Goal: Task Accomplishment & Management: Manage account settings

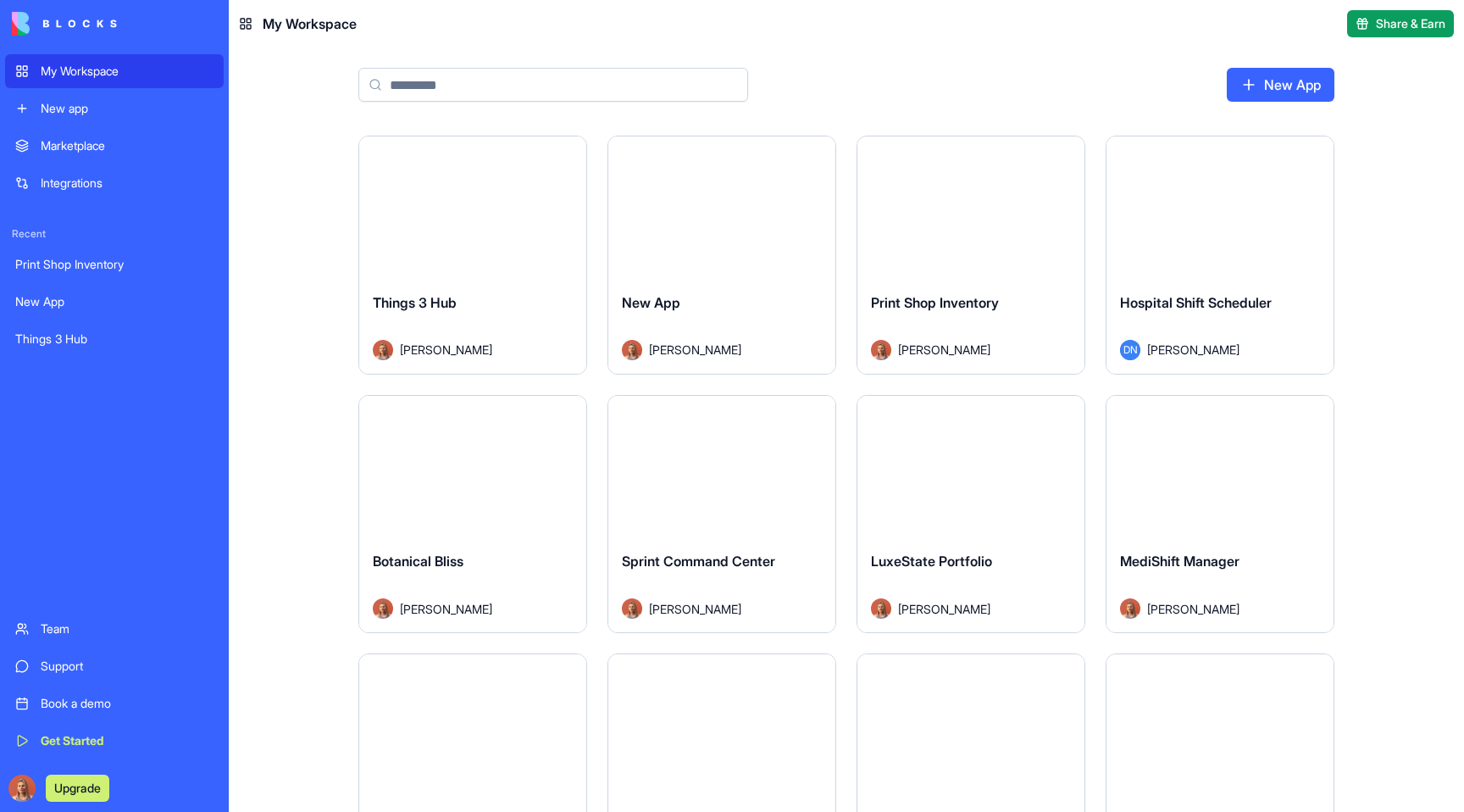
type input "*"
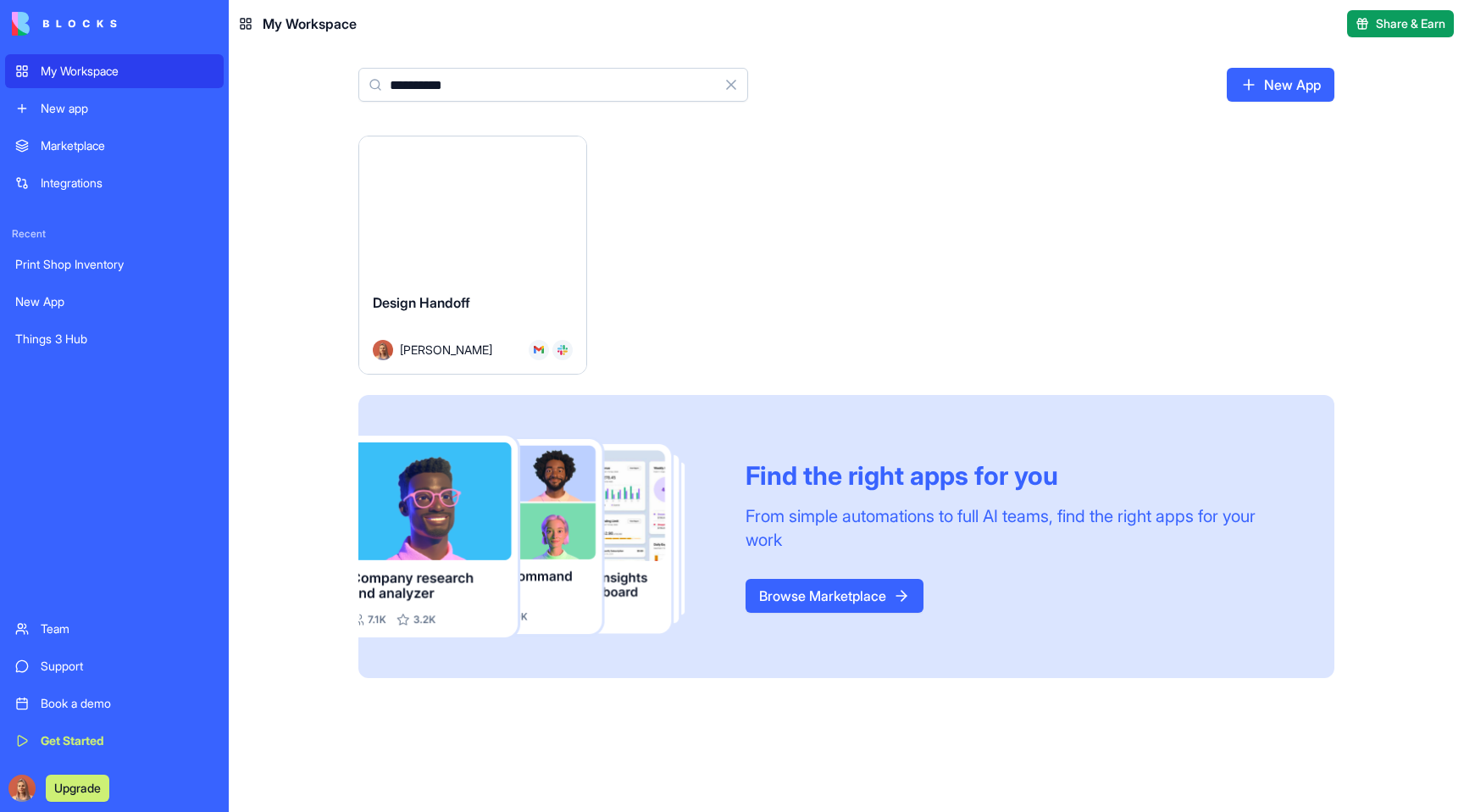
type input "**********"
click at [476, 213] on button "Launch" at bounding box center [472, 208] width 127 height 34
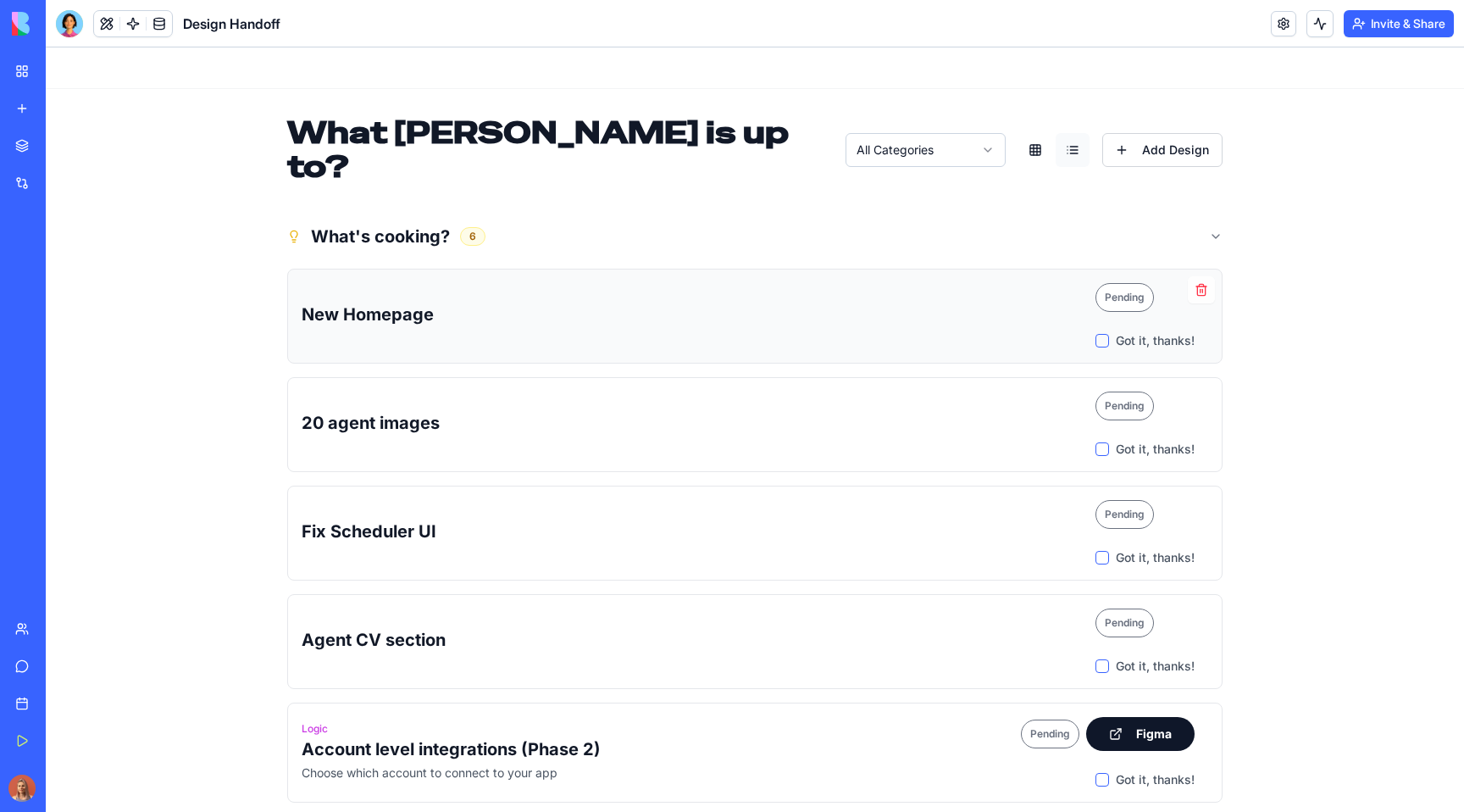
click at [1101, 334] on button "Got it, thanks!" at bounding box center [1102, 341] width 14 height 14
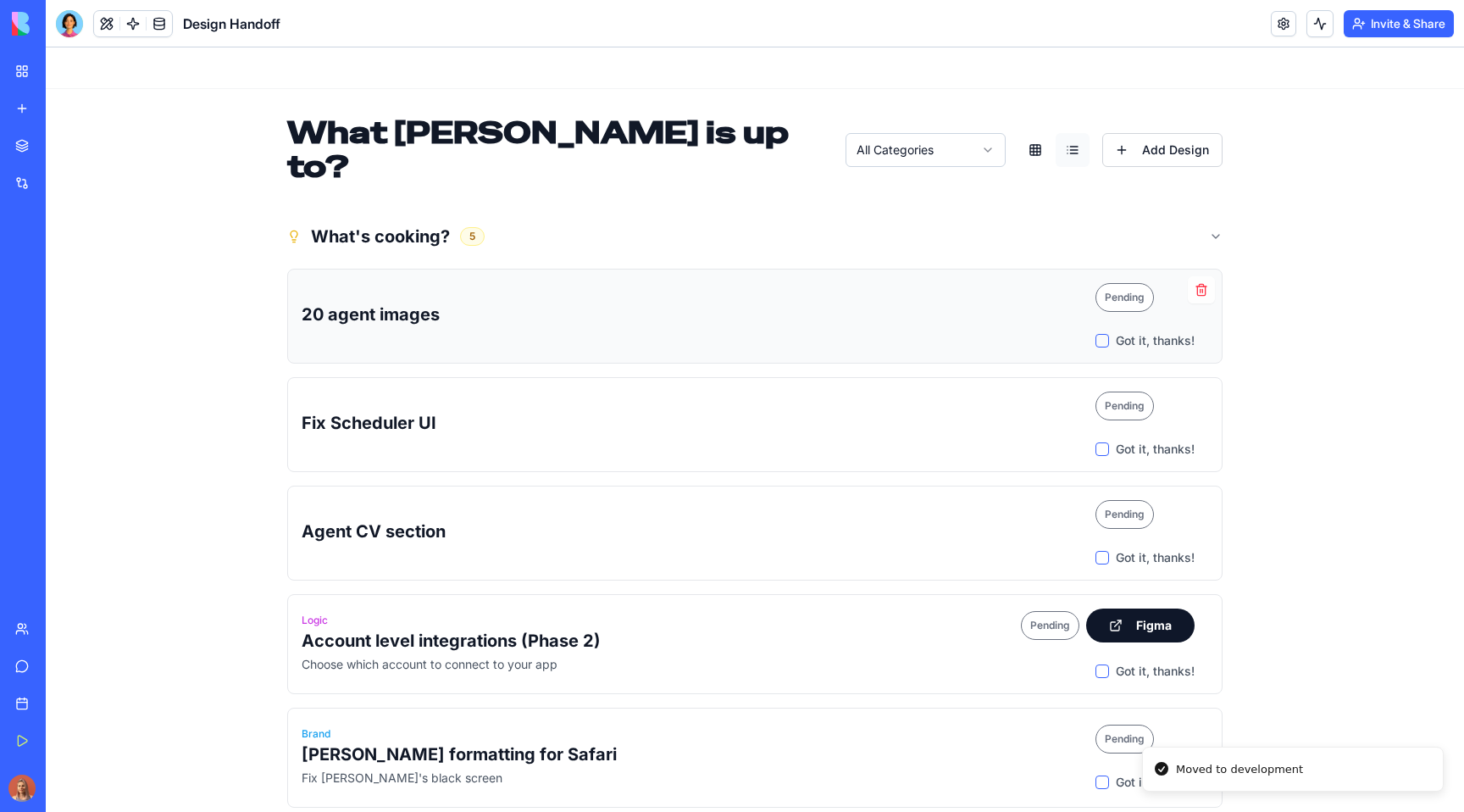
click at [1103, 334] on button "Got it, thanks!" at bounding box center [1102, 341] width 14 height 14
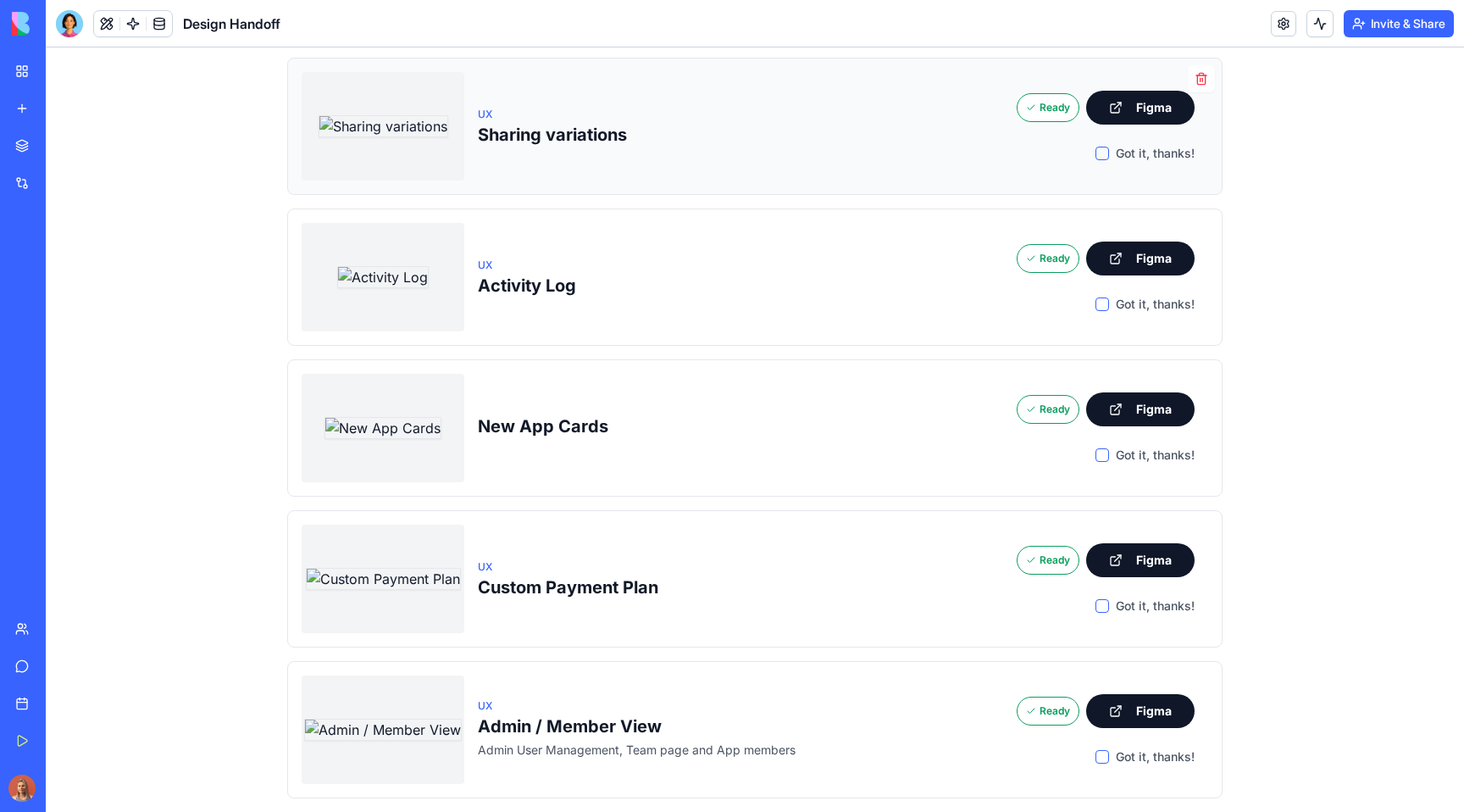
scroll to position [409, 0]
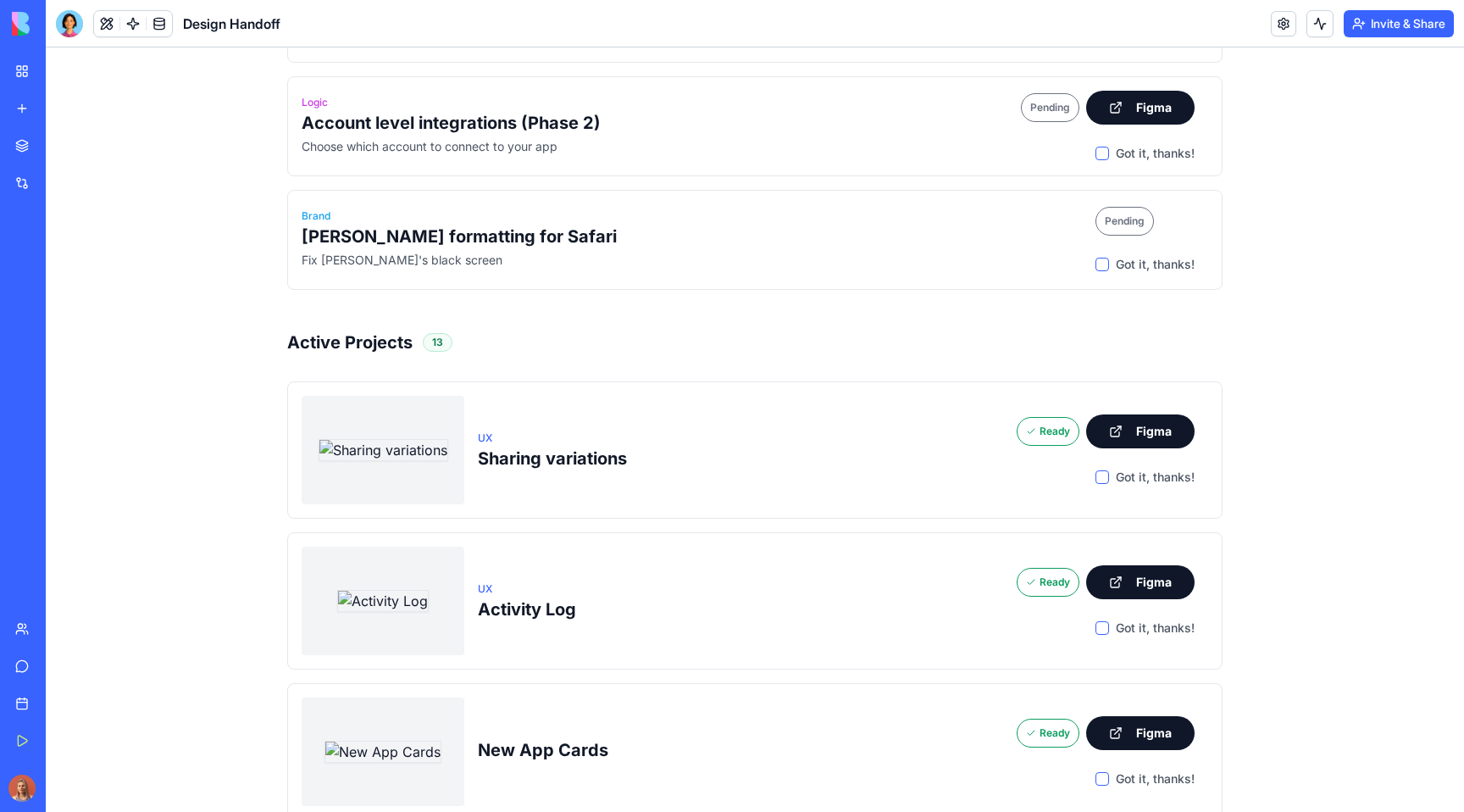
click at [396, 330] on h3 "Active Projects" at bounding box center [349, 342] width 125 height 24
click at [400, 330] on h3 "Active Projects" at bounding box center [349, 342] width 125 height 24
click at [517, 330] on div "Active Projects 13" at bounding box center [754, 342] width 935 height 24
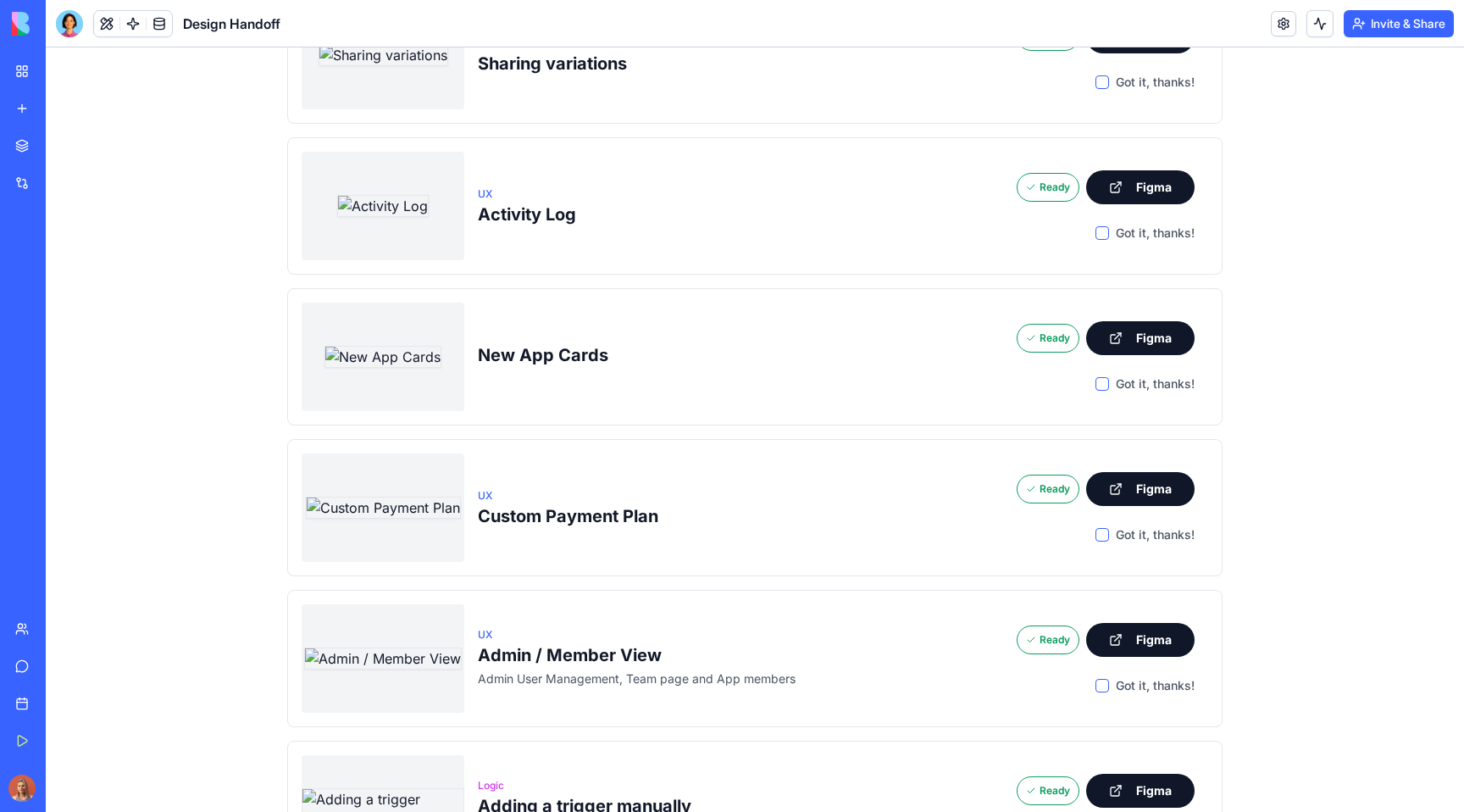
scroll to position [0, 0]
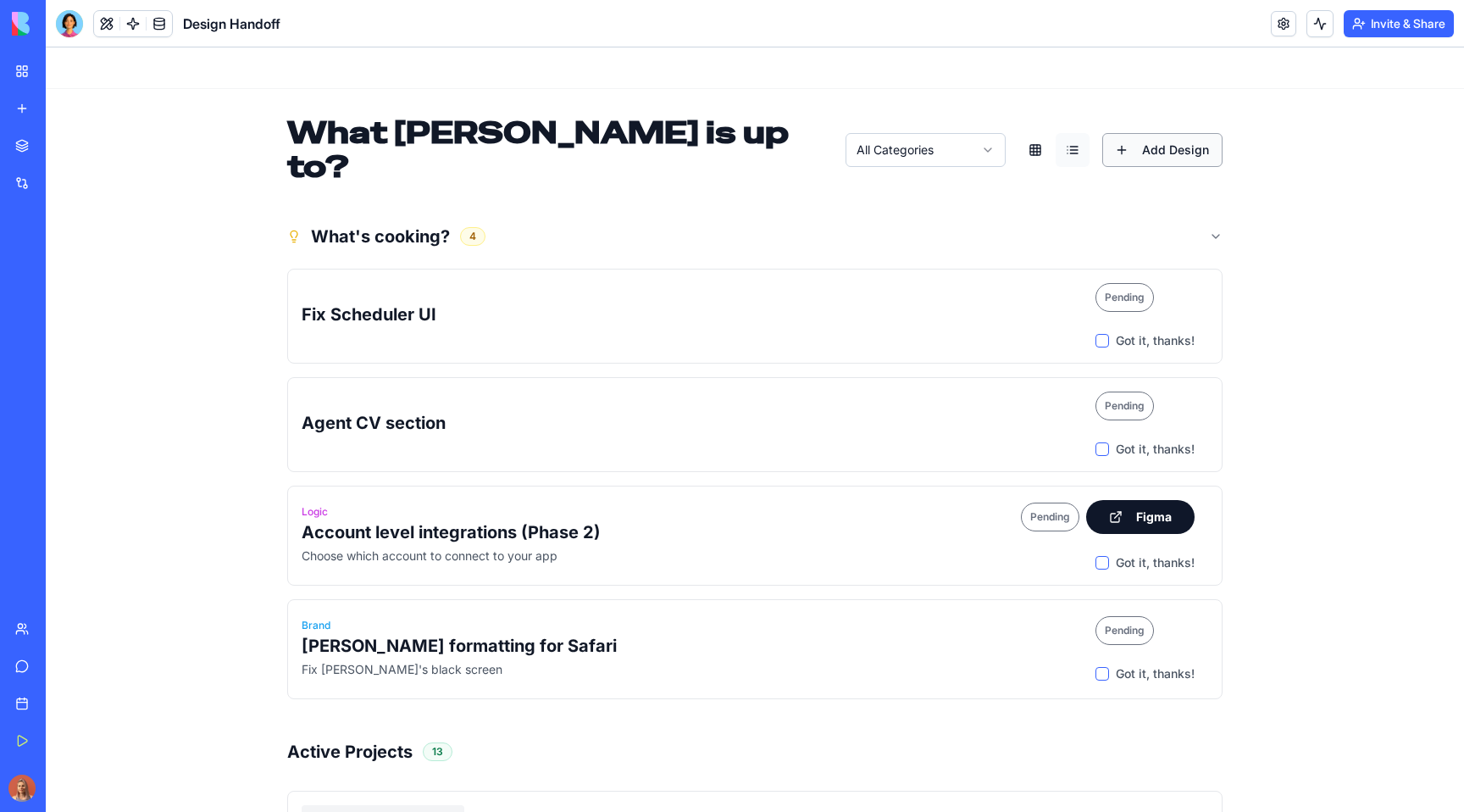
click at [1138, 141] on button "Add Design" at bounding box center [1162, 150] width 120 height 34
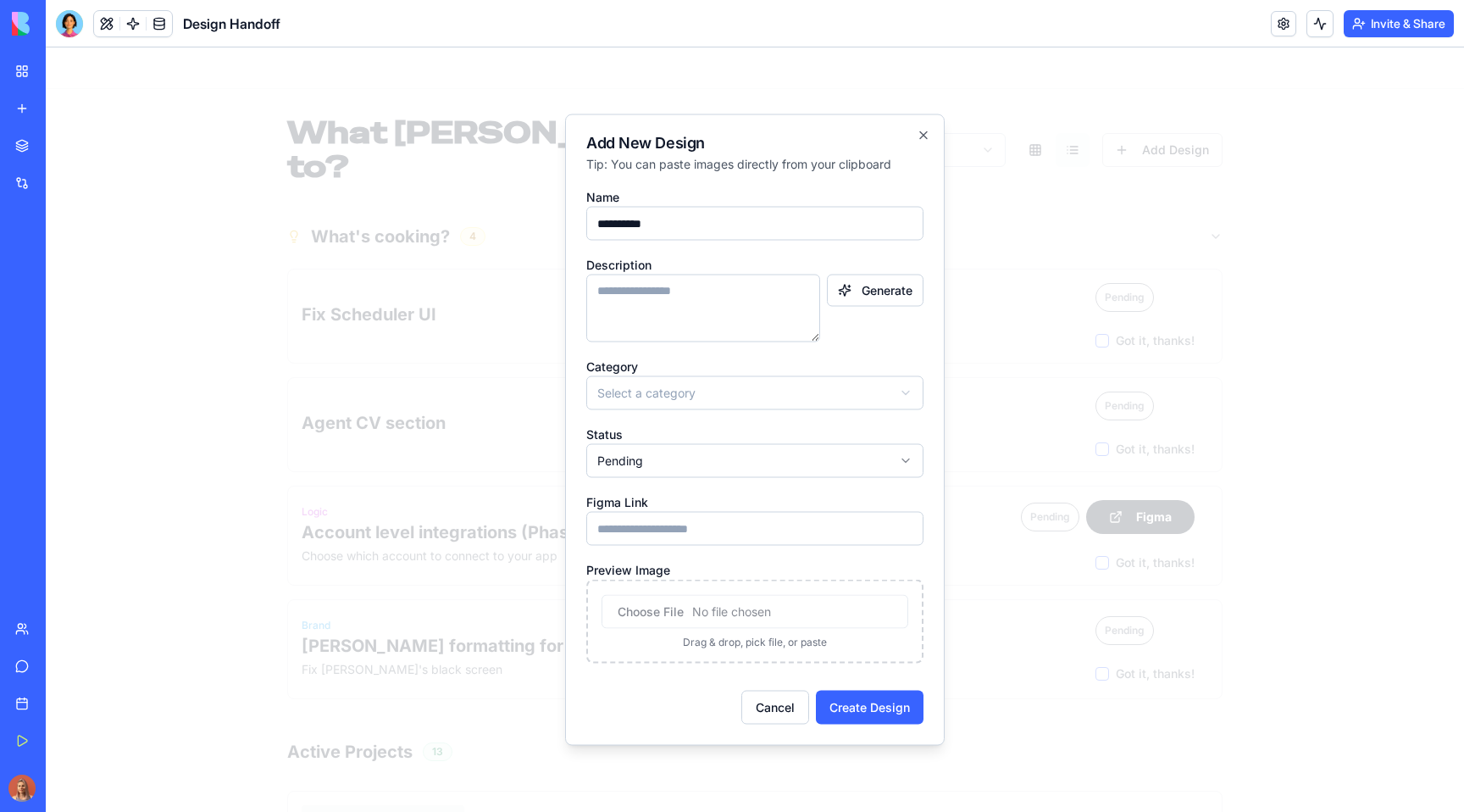
type input "**********"
click at [712, 285] on textarea "Description" at bounding box center [703, 308] width 234 height 68
type textarea "**********"
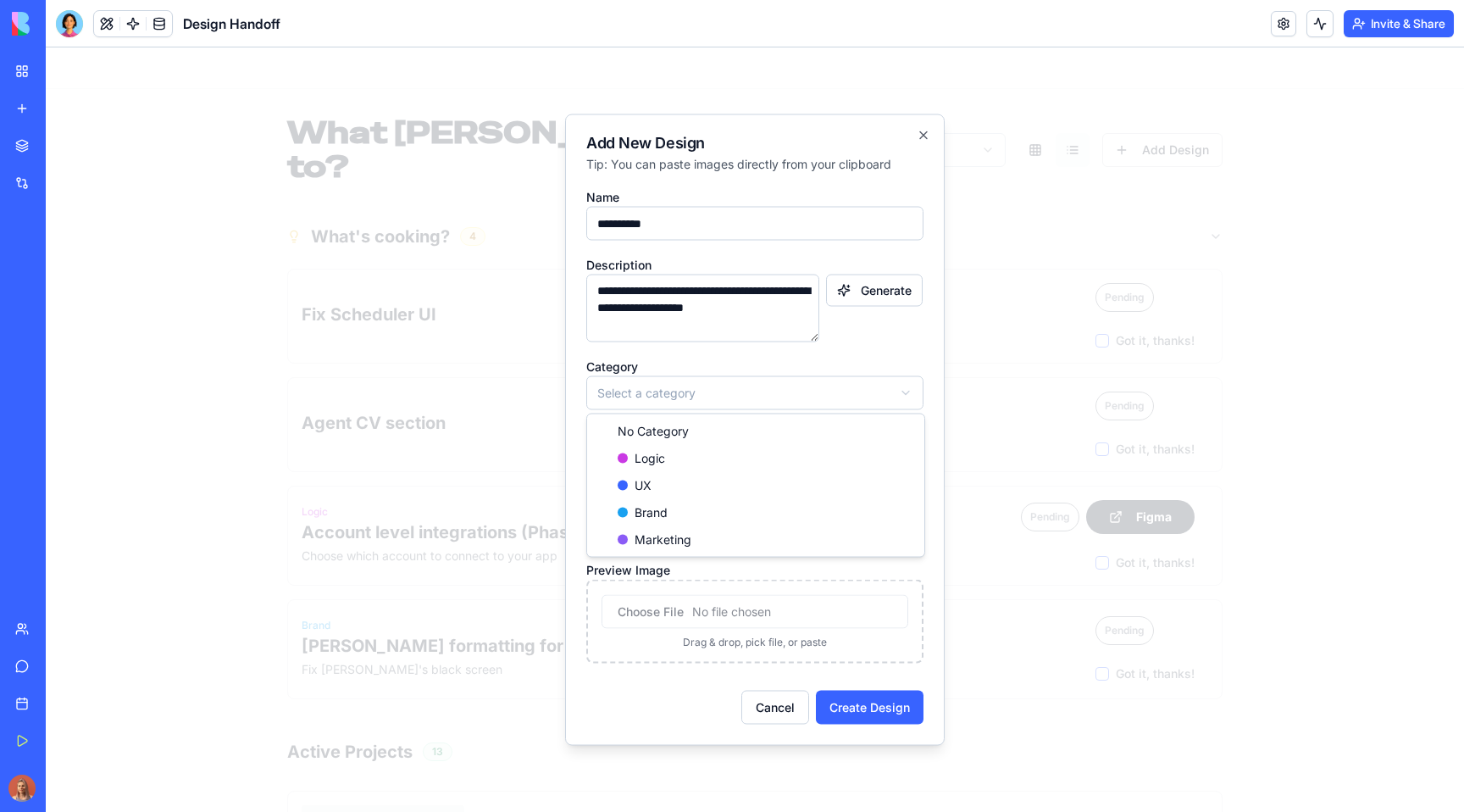
select select "*****"
click at [643, 532] on input "Figma Link" at bounding box center [754, 529] width 337 height 34
paste input "**********"
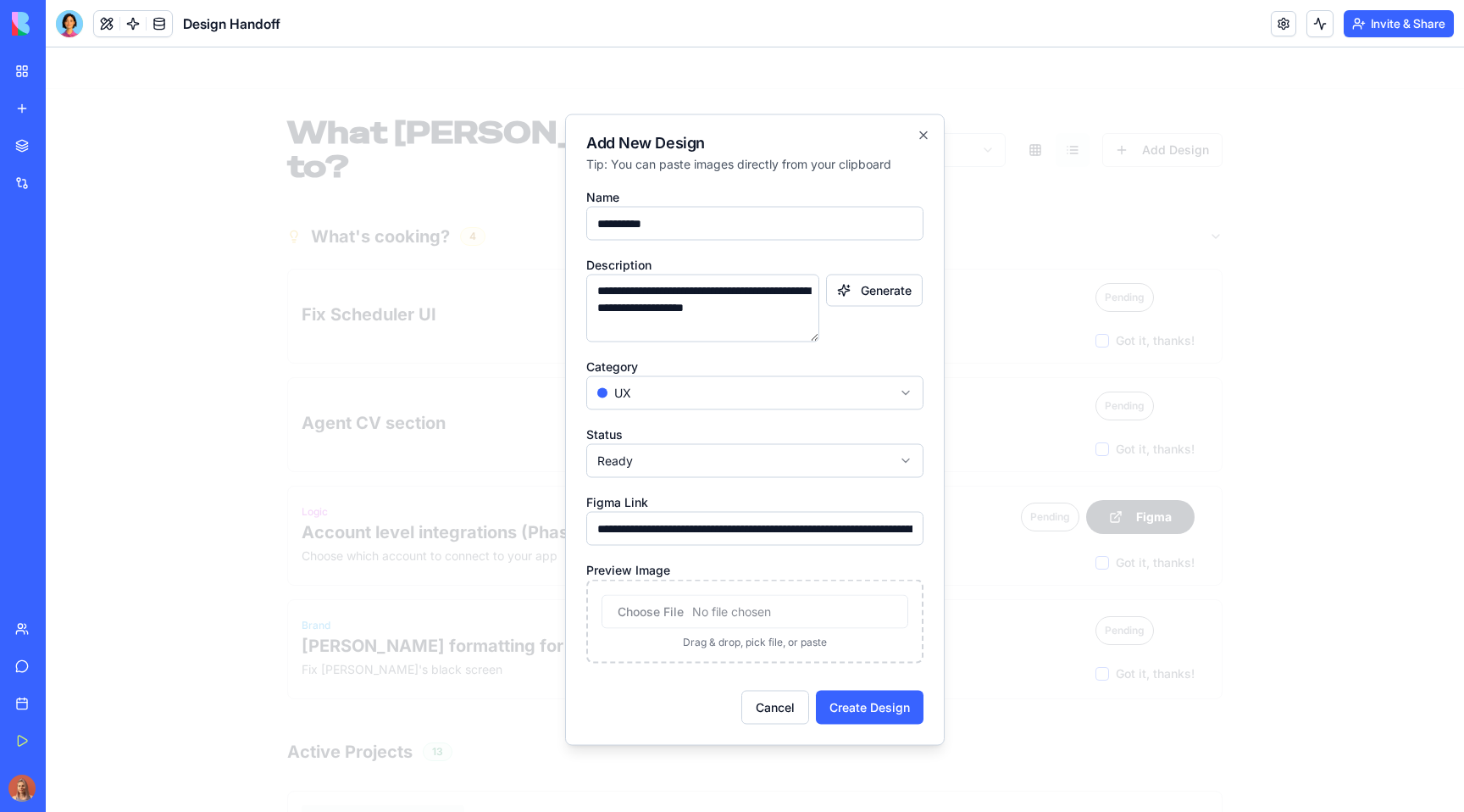
scroll to position [0, 391]
type input "**********"
click at [627, 677] on div "Cancel Create Design" at bounding box center [754, 700] width 337 height 47
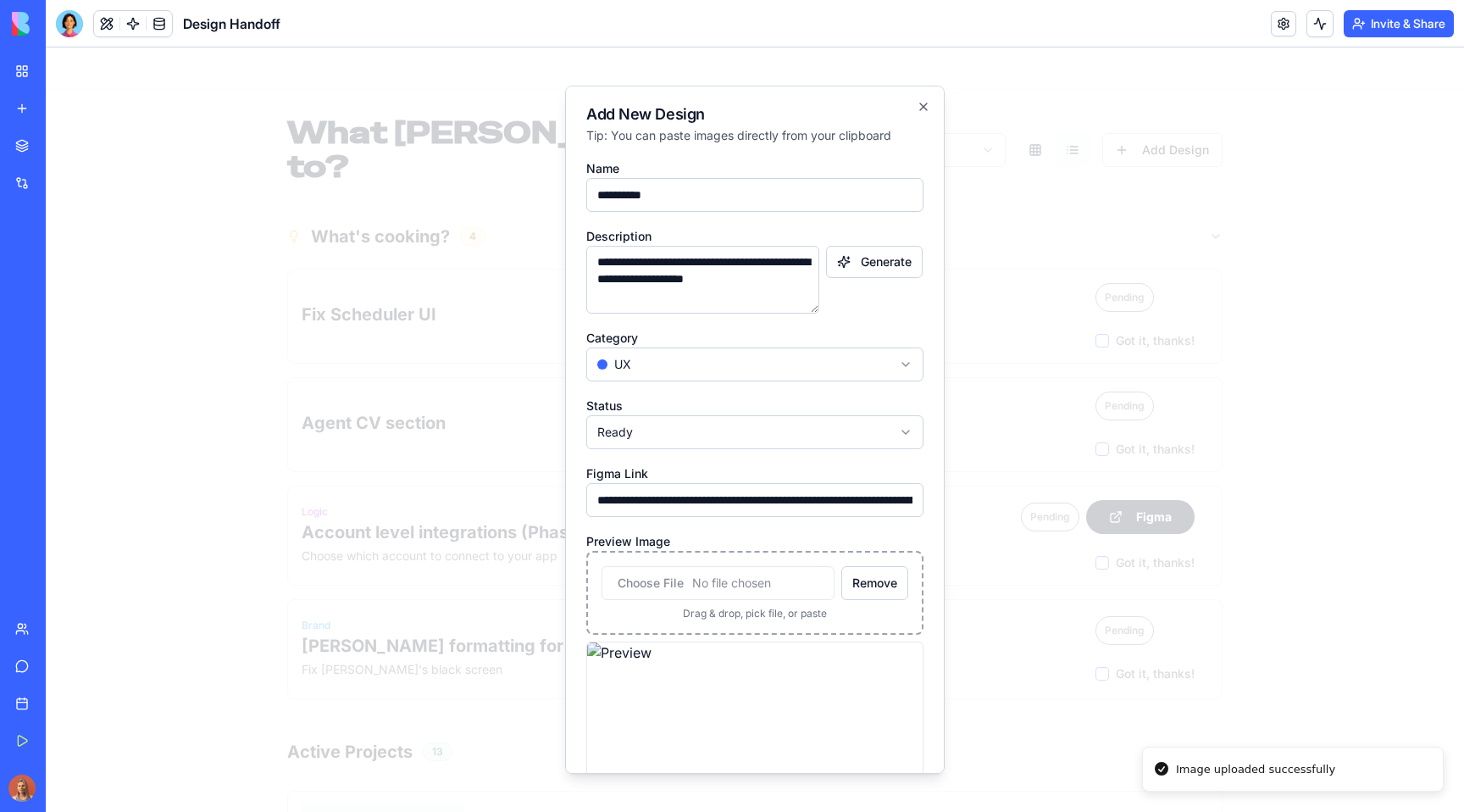
scroll to position [86, 0]
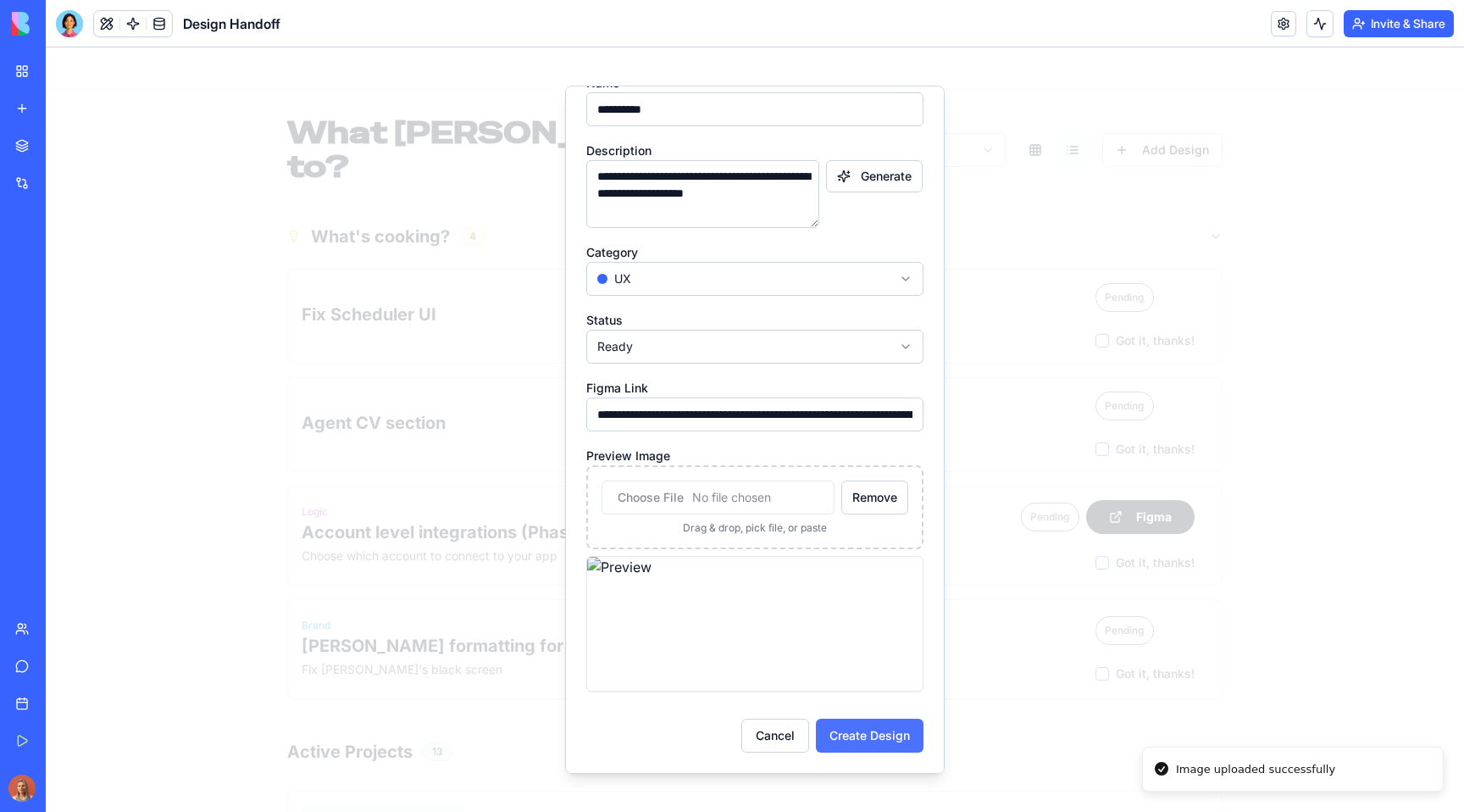
click at [856, 739] on button "Create Design" at bounding box center [870, 735] width 108 height 34
select select
select select "*******"
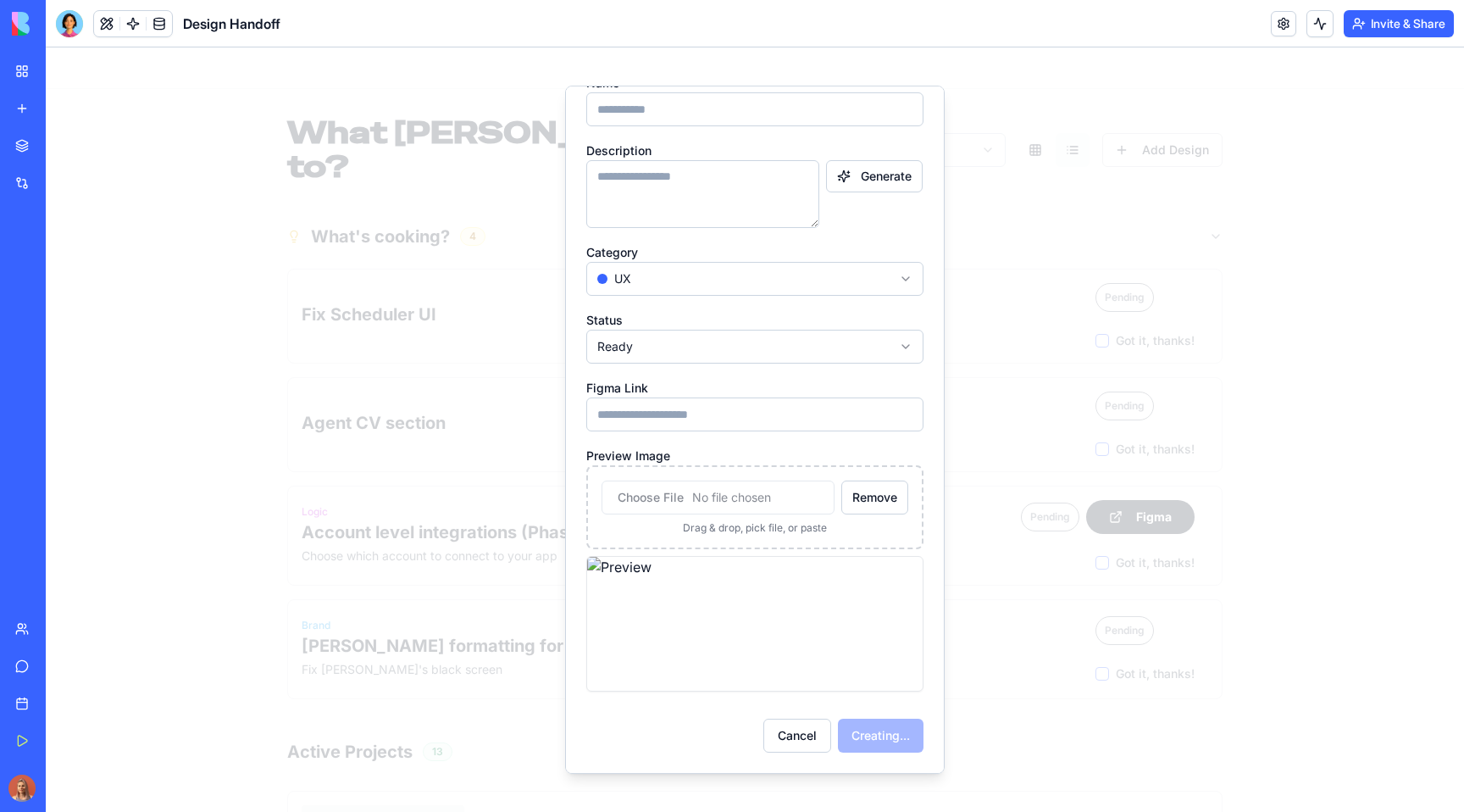
scroll to position [0, 0]
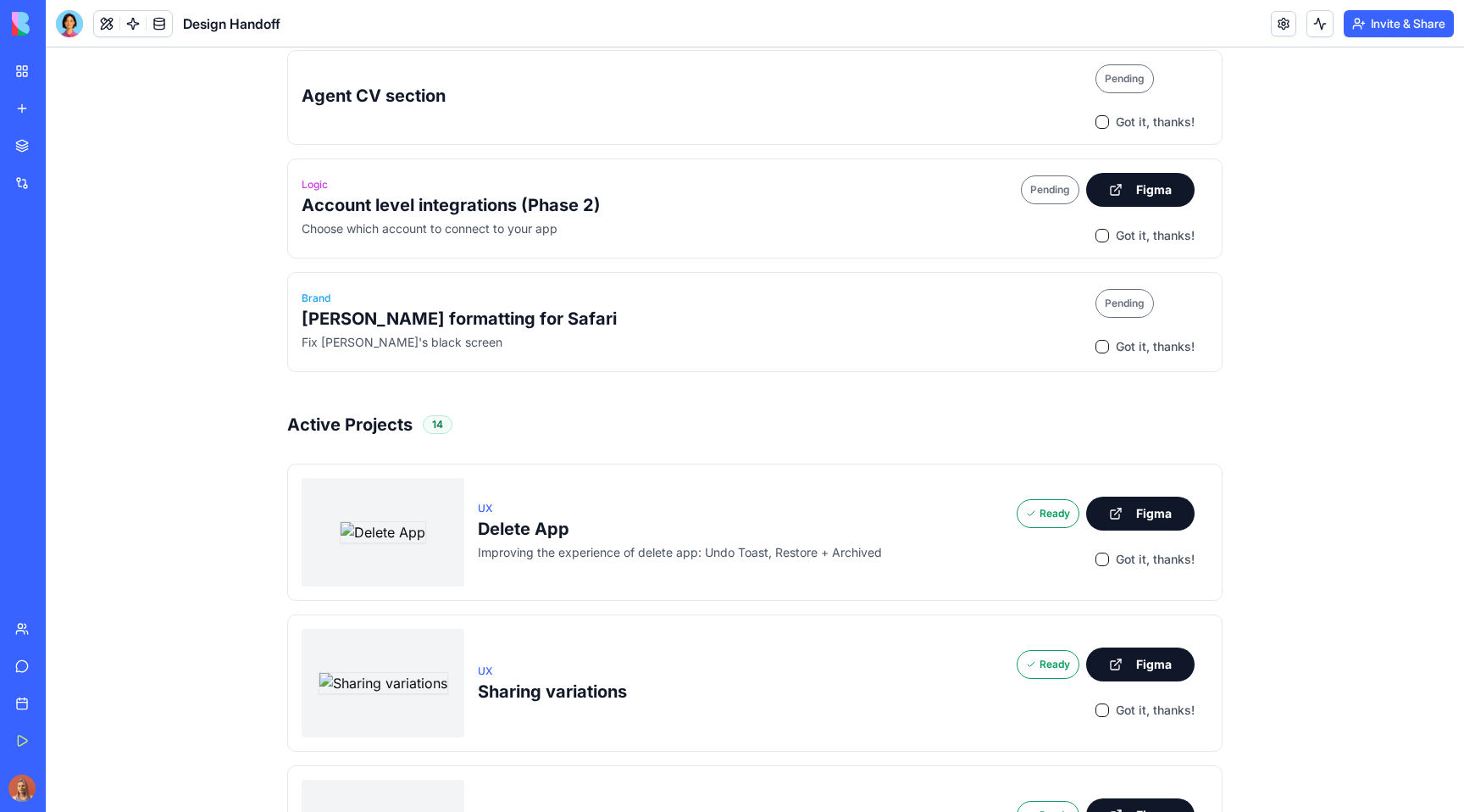
scroll to position [356, 0]
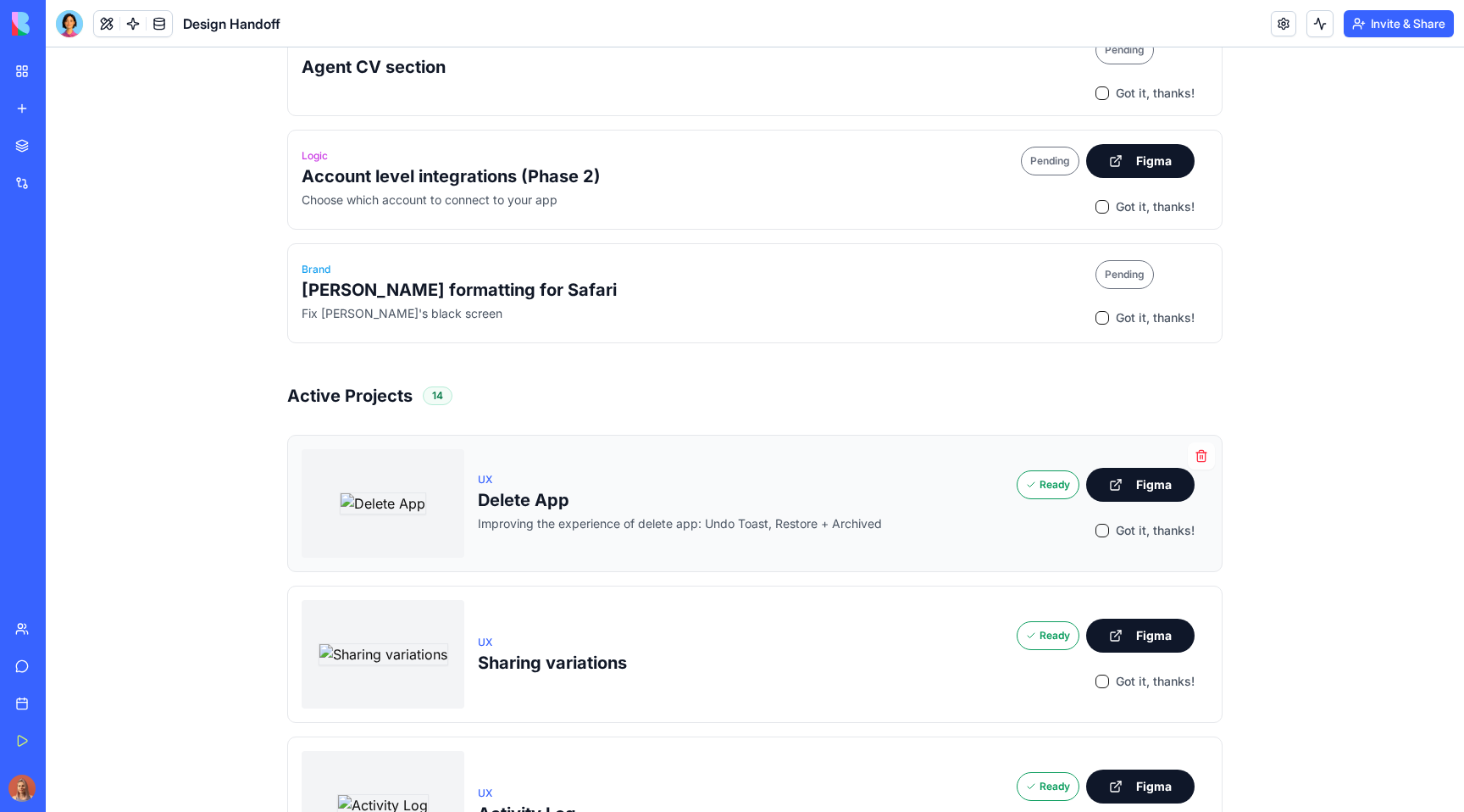
click at [723, 468] on div "UX Delete App" at bounding box center [740, 490] width 525 height 44
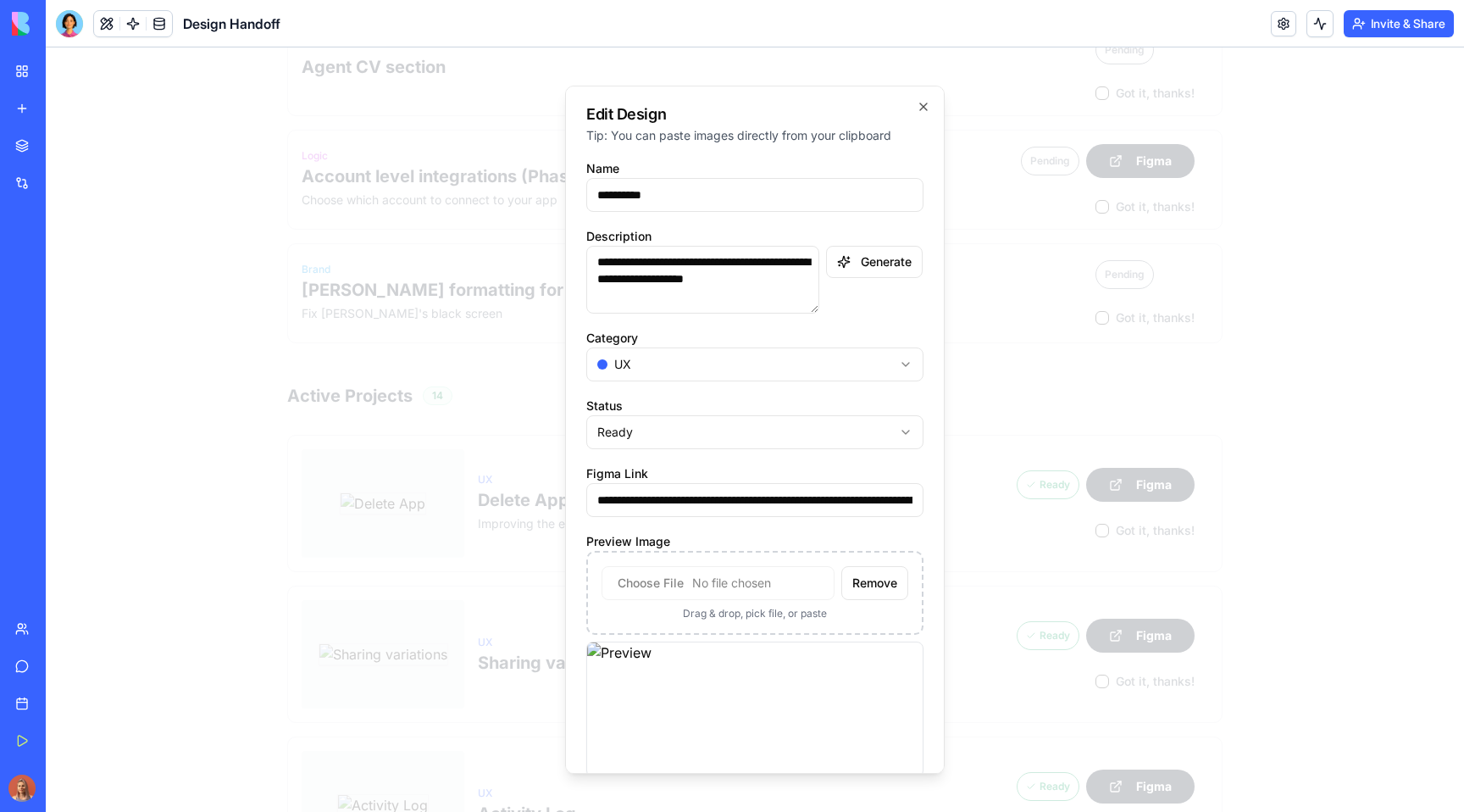
click at [681, 194] on input "**********" at bounding box center [754, 195] width 337 height 34
type input "**********"
select select
select select "*******"
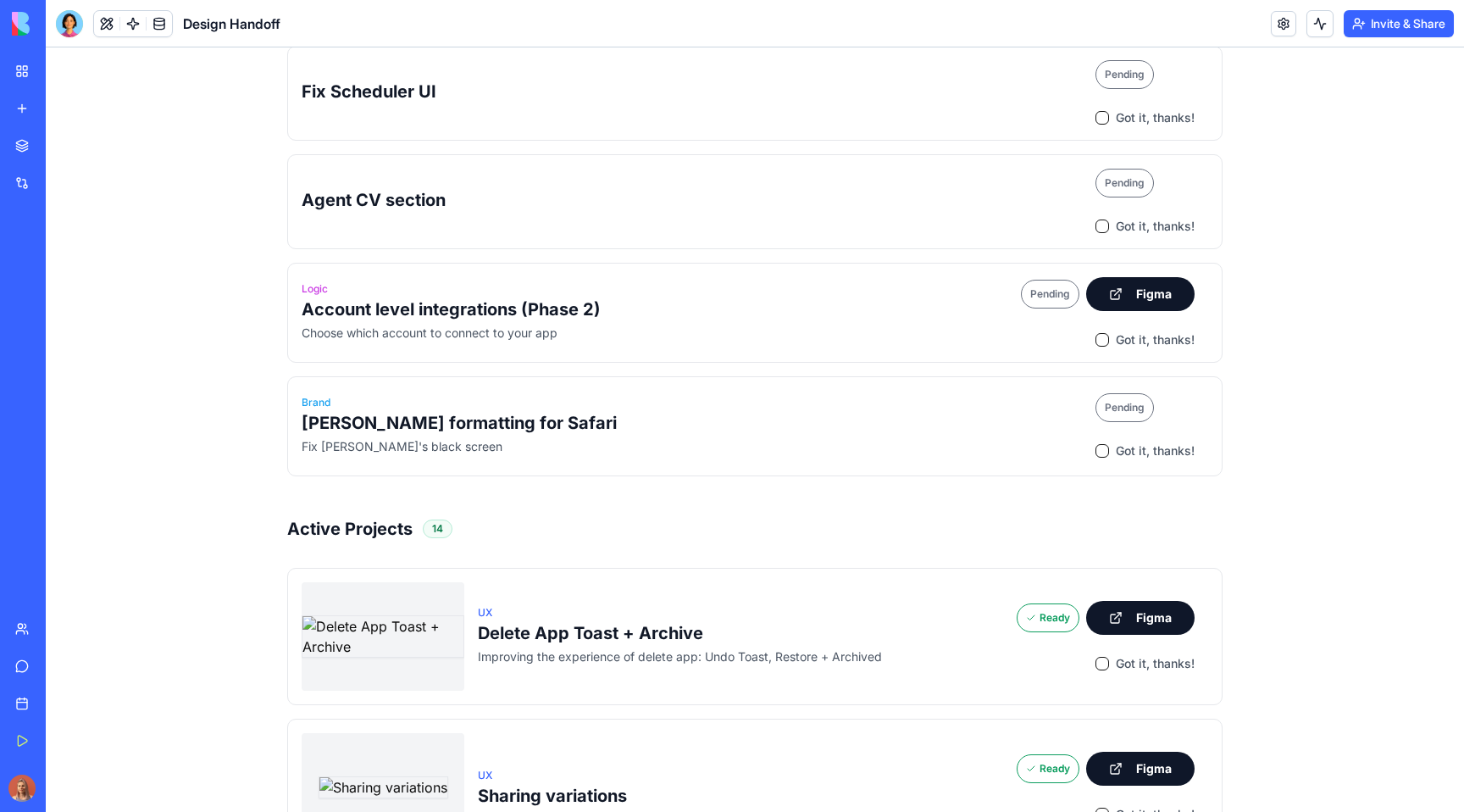
scroll to position [297, 0]
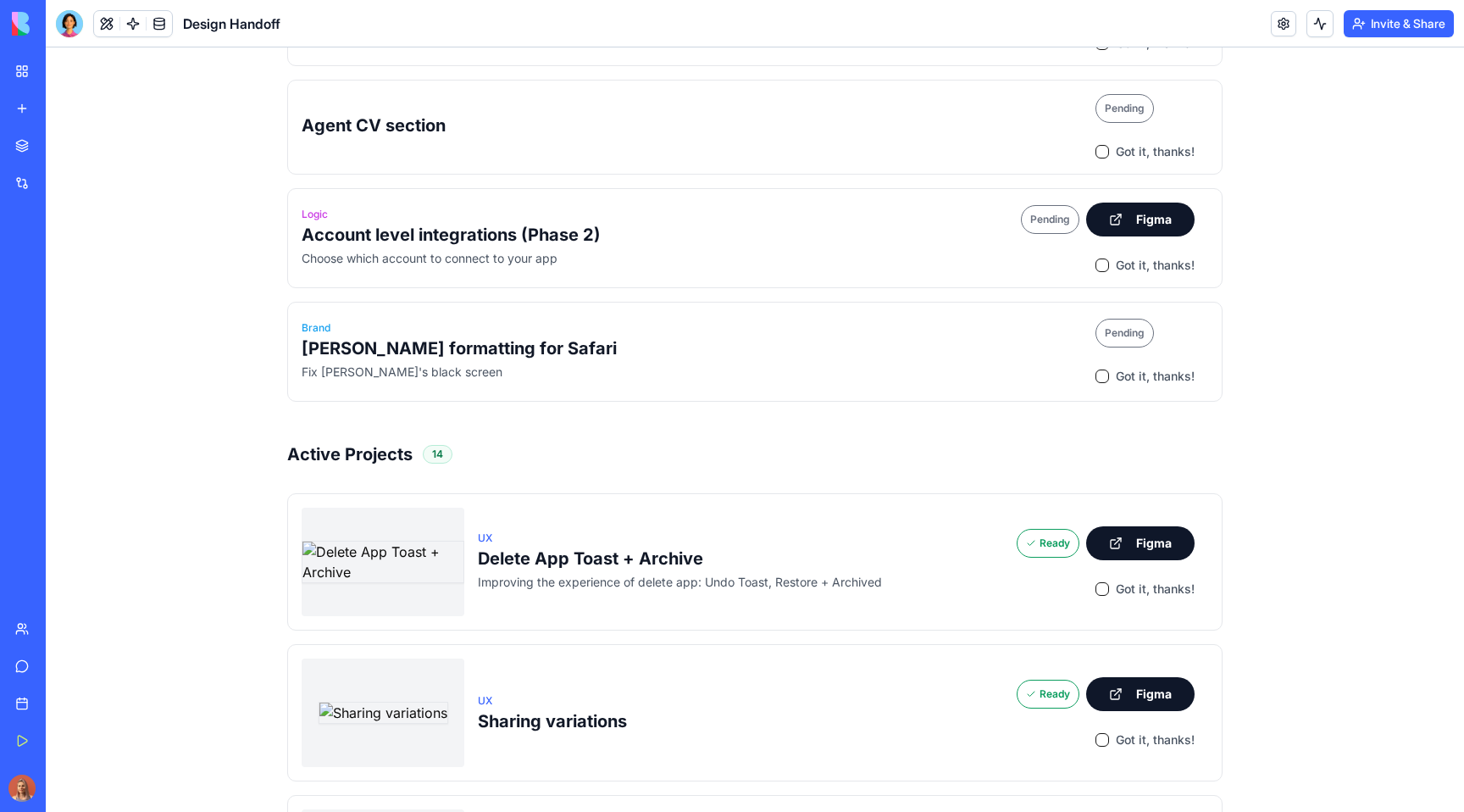
click at [321, 442] on h3 "Active Projects" at bounding box center [349, 454] width 125 height 24
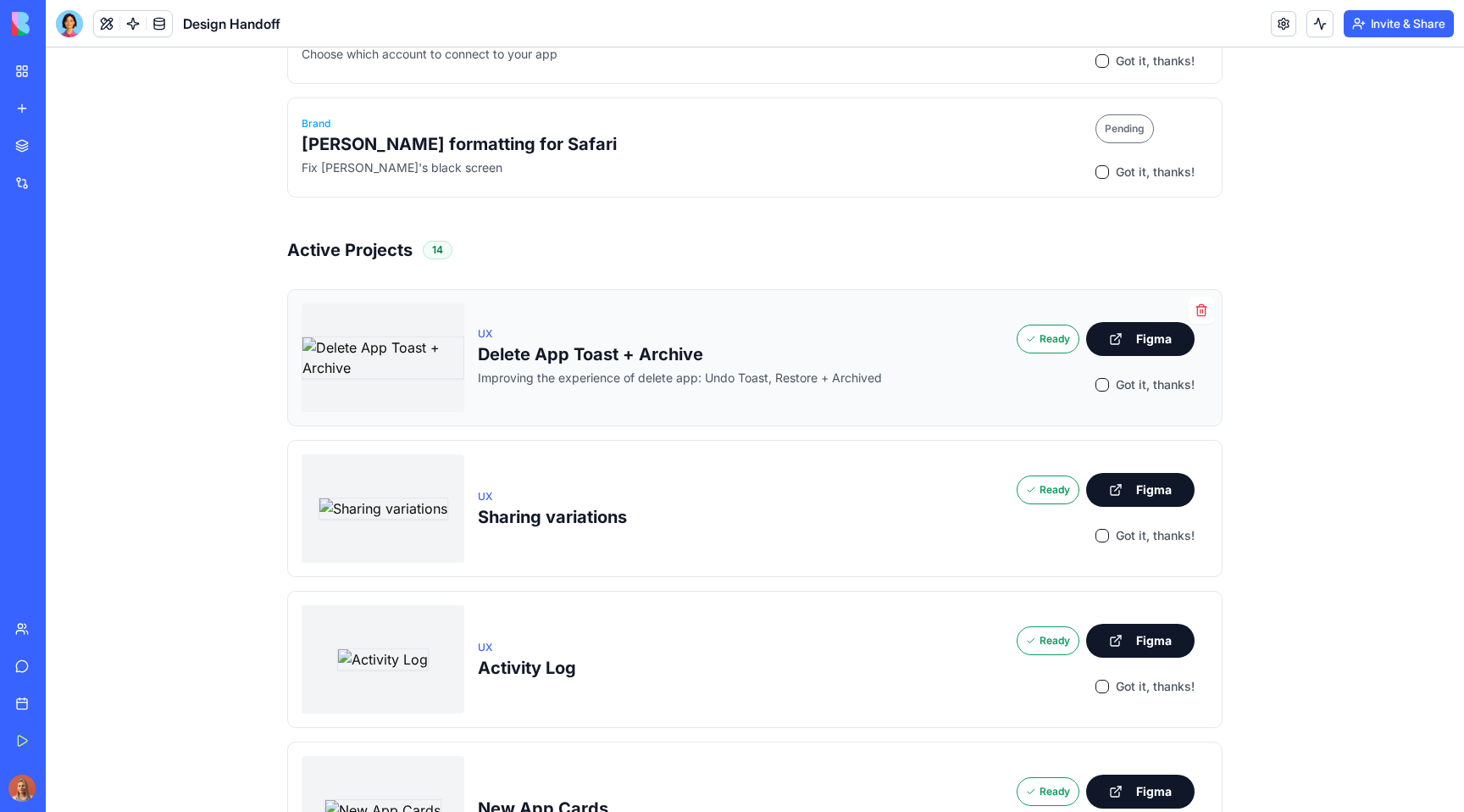
scroll to position [509, 0]
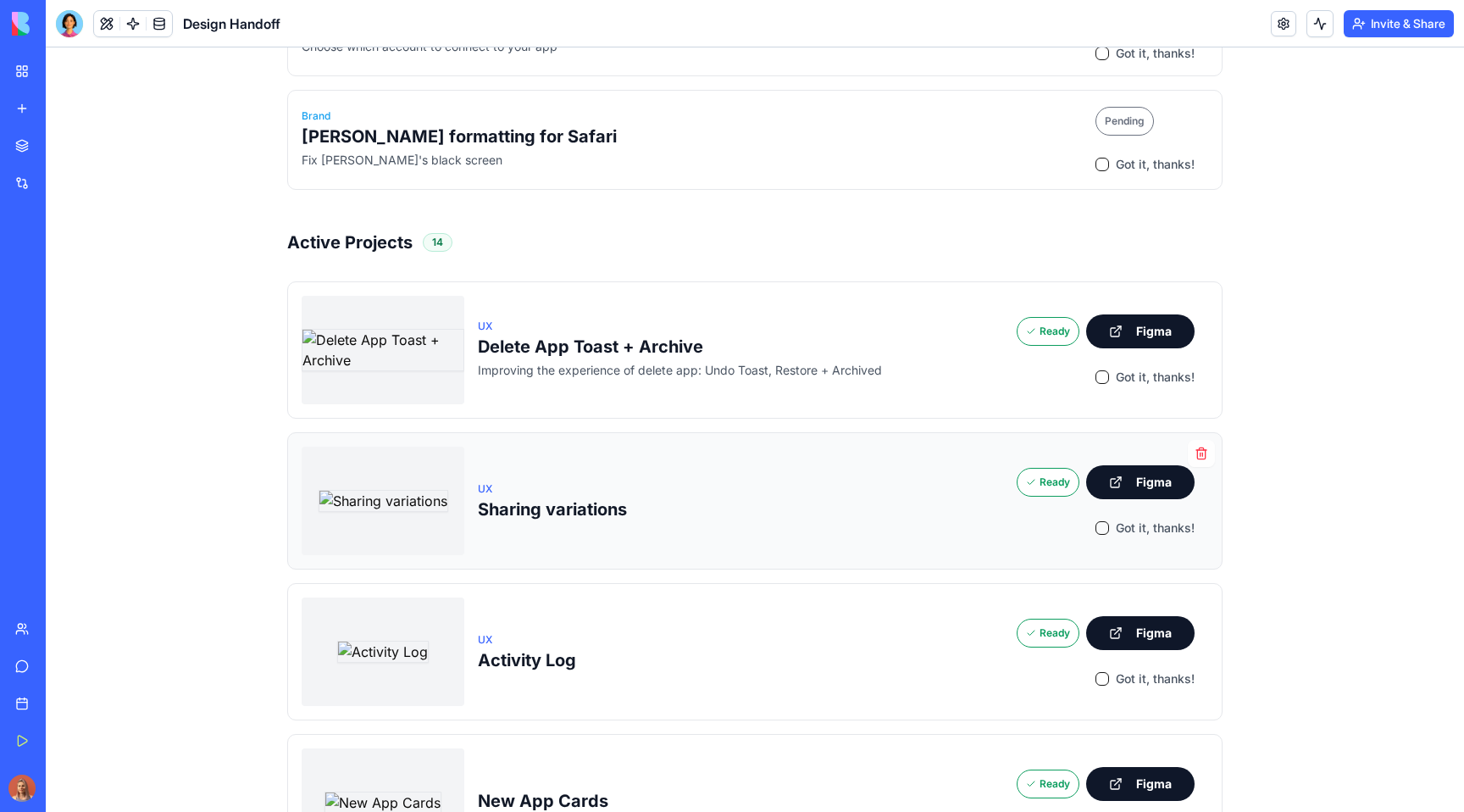
click at [1103, 521] on button "Got it, thanks!" at bounding box center [1102, 528] width 14 height 14
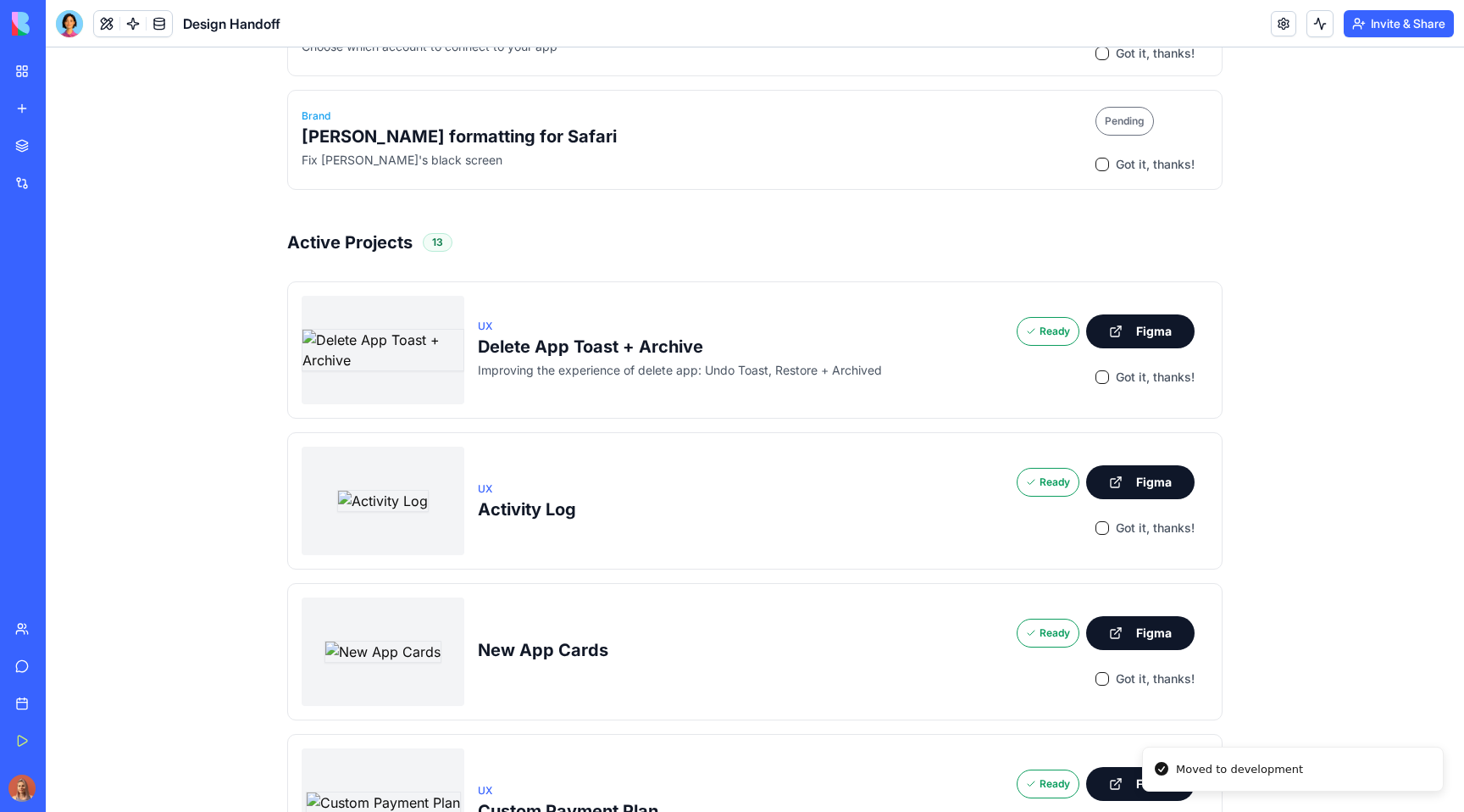
click at [1103, 521] on button "Got it, thanks!" at bounding box center [1102, 528] width 14 height 14
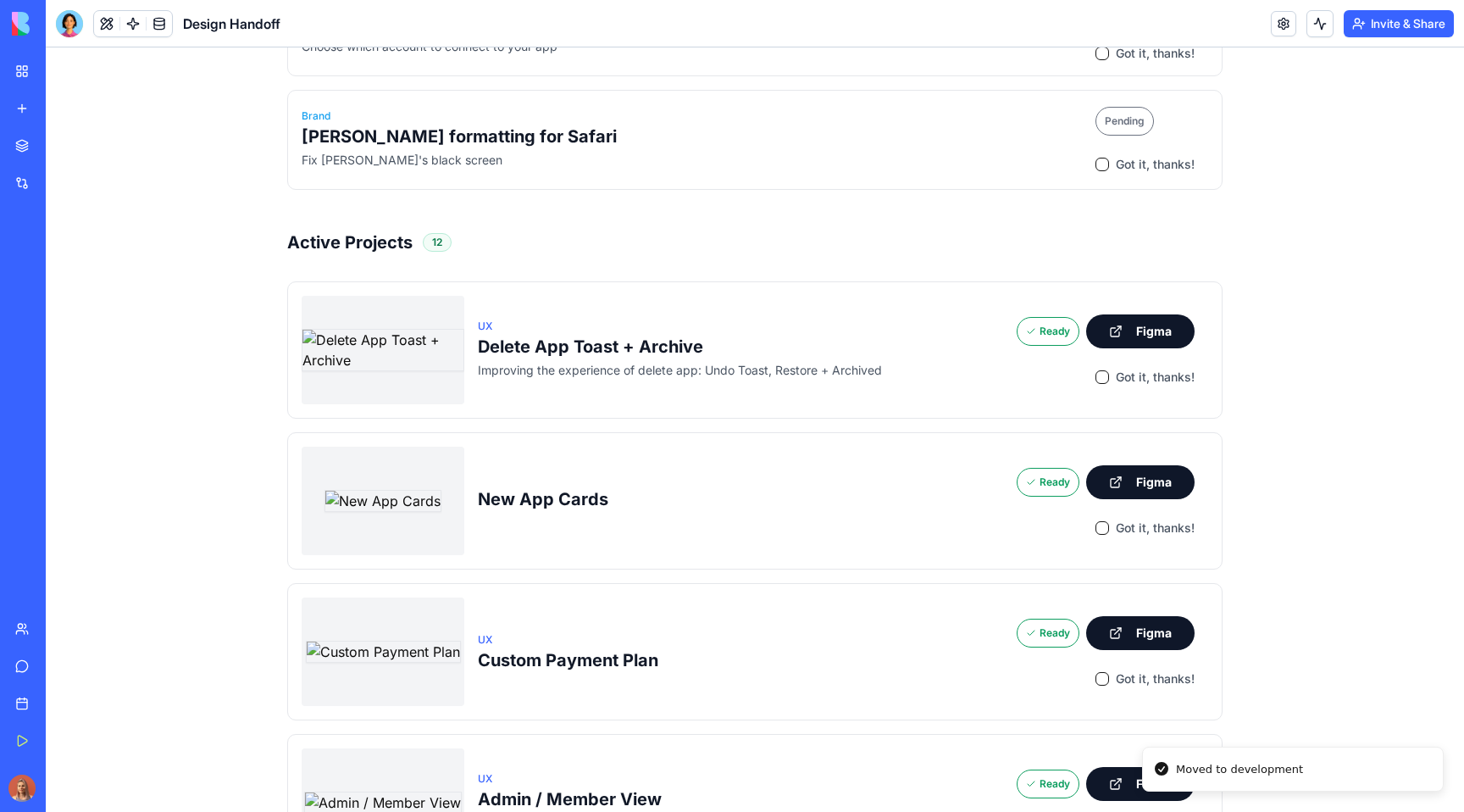
click at [1103, 521] on button "Got it, thanks!" at bounding box center [1102, 528] width 14 height 14
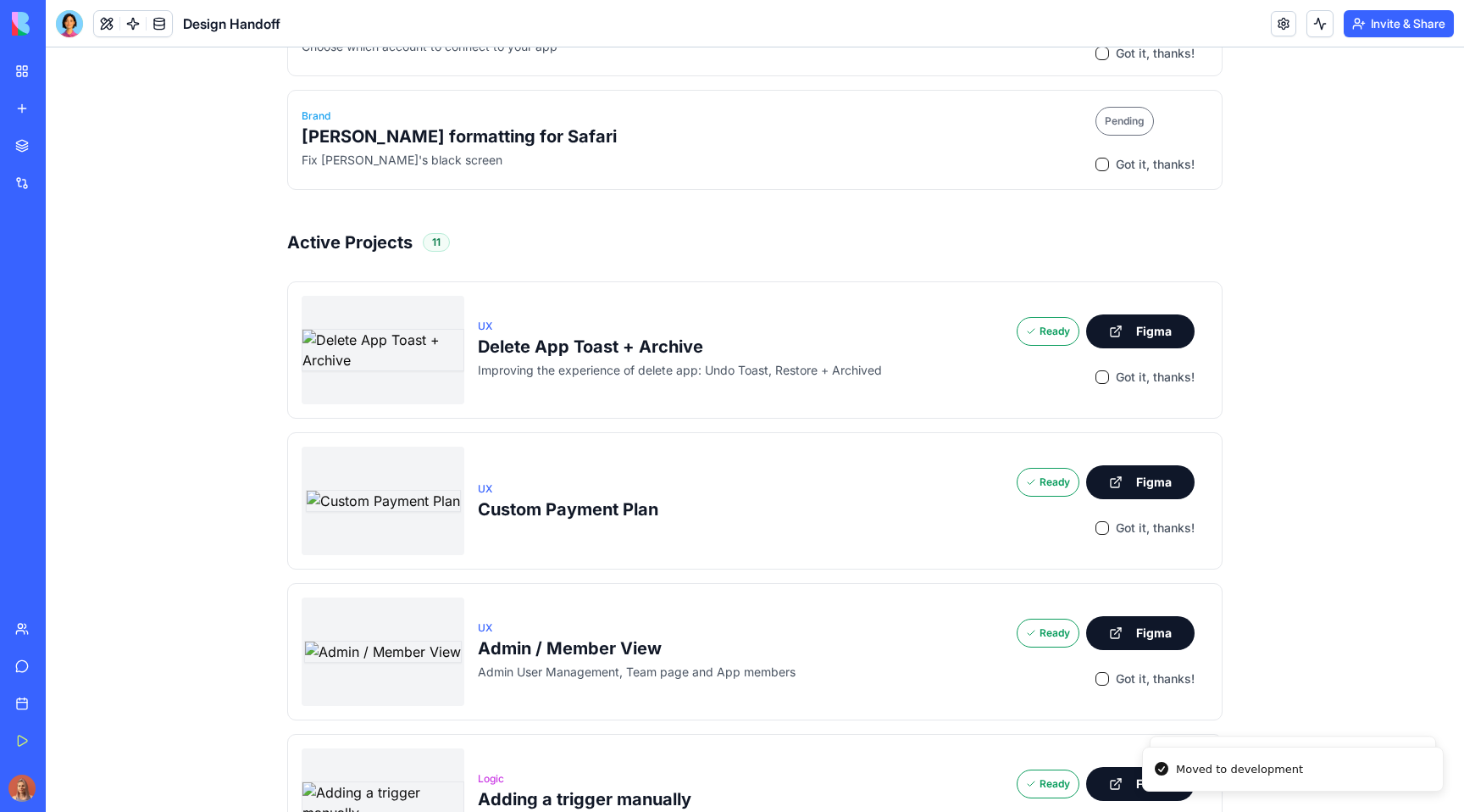
click at [1103, 521] on button "Got it, thanks!" at bounding box center [1102, 528] width 14 height 14
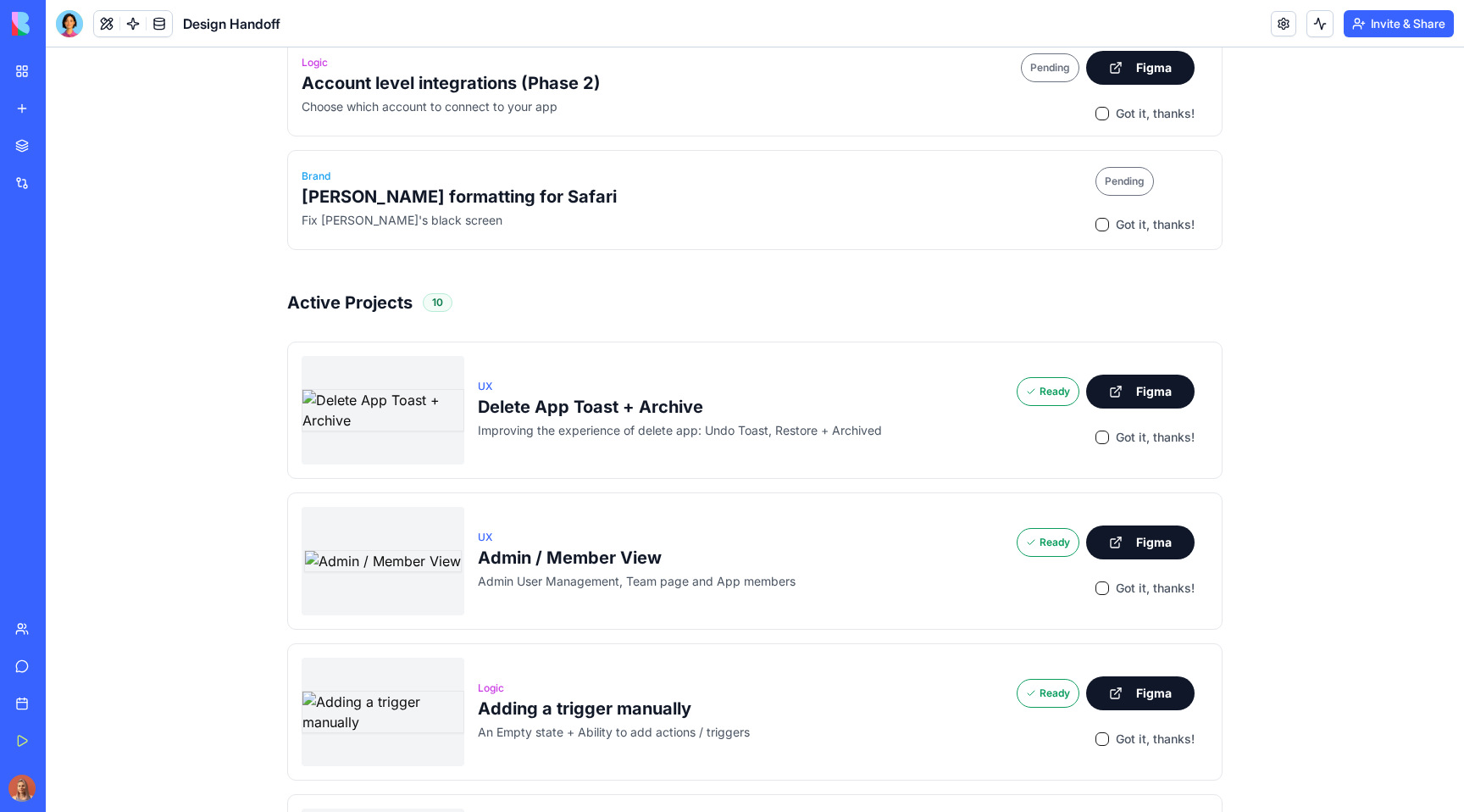
scroll to position [446, 0]
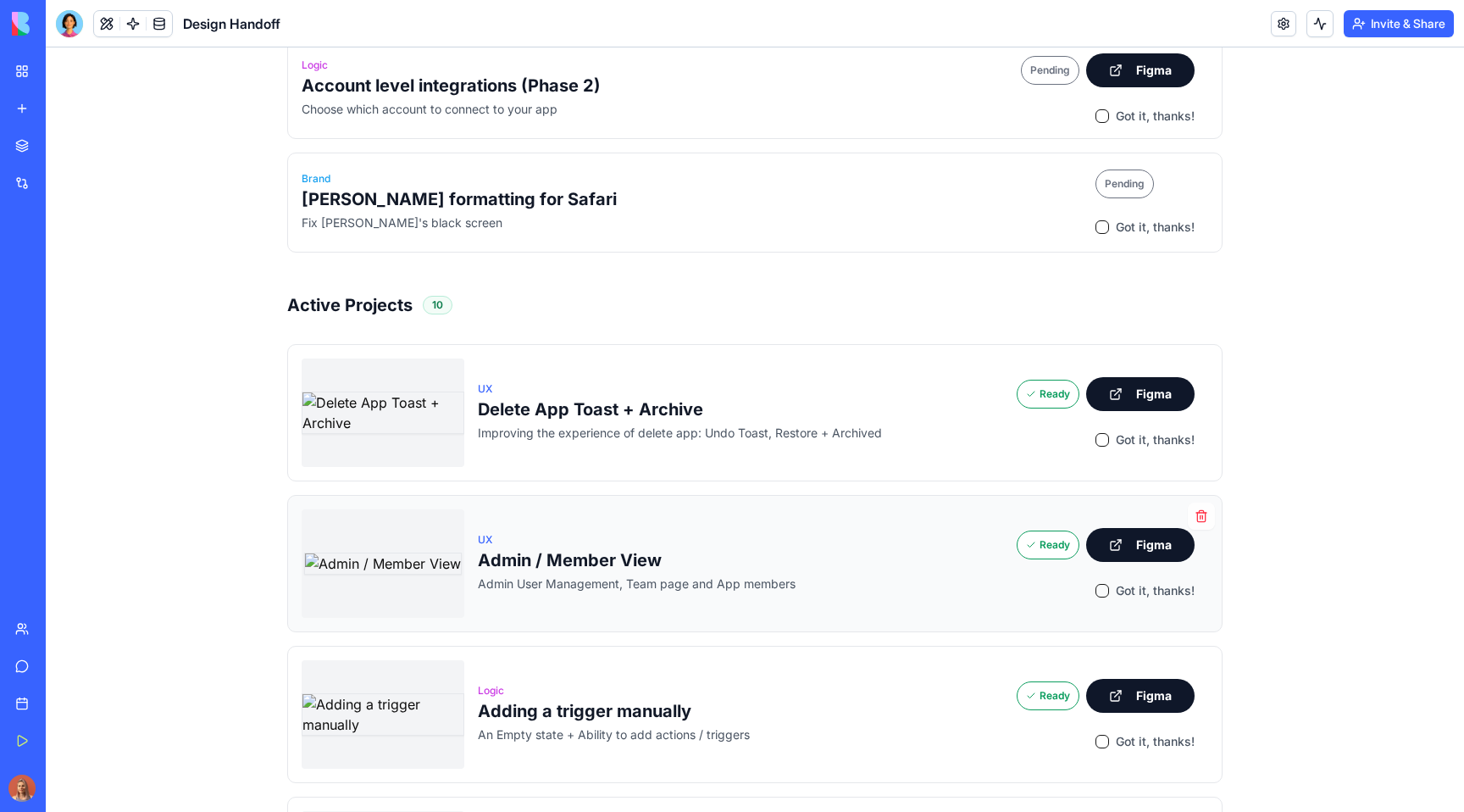
click at [1100, 584] on button "Got it, thanks!" at bounding box center [1102, 591] width 14 height 14
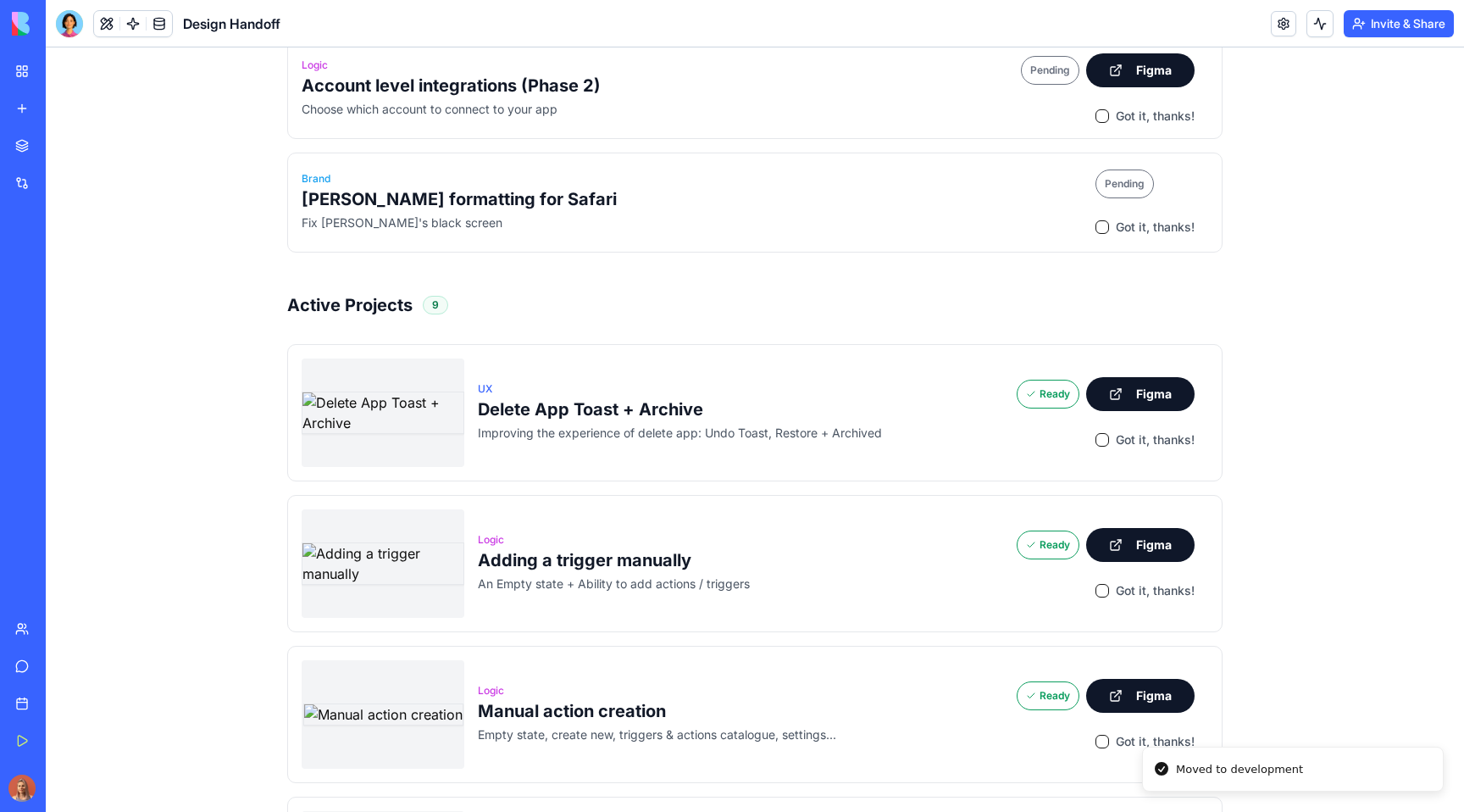
click at [1100, 584] on button "Got it, thanks!" at bounding box center [1102, 591] width 14 height 14
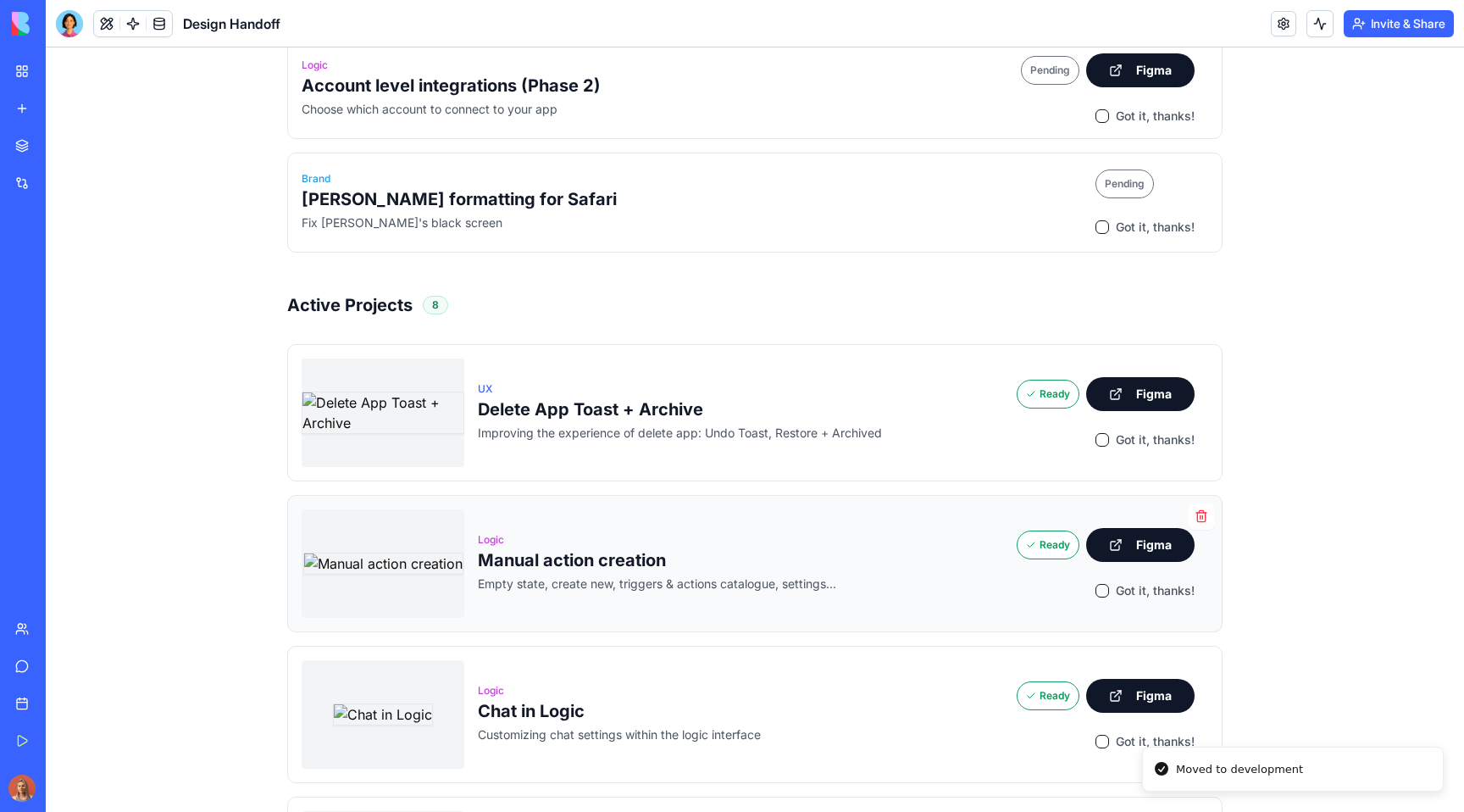
click at [1100, 584] on button "Got it, thanks!" at bounding box center [1102, 591] width 14 height 14
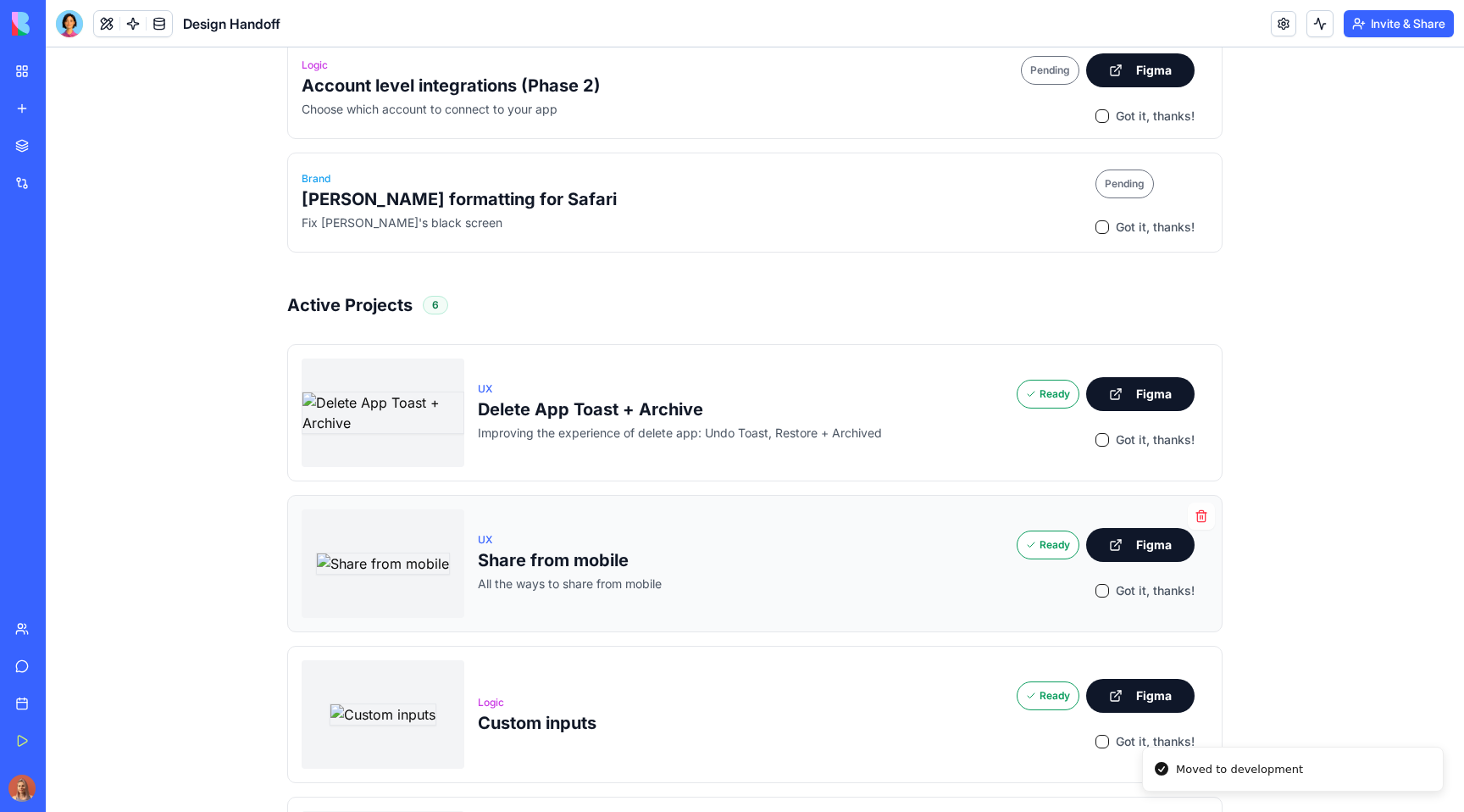
click at [1100, 584] on button "Got it, thanks!" at bounding box center [1102, 591] width 14 height 14
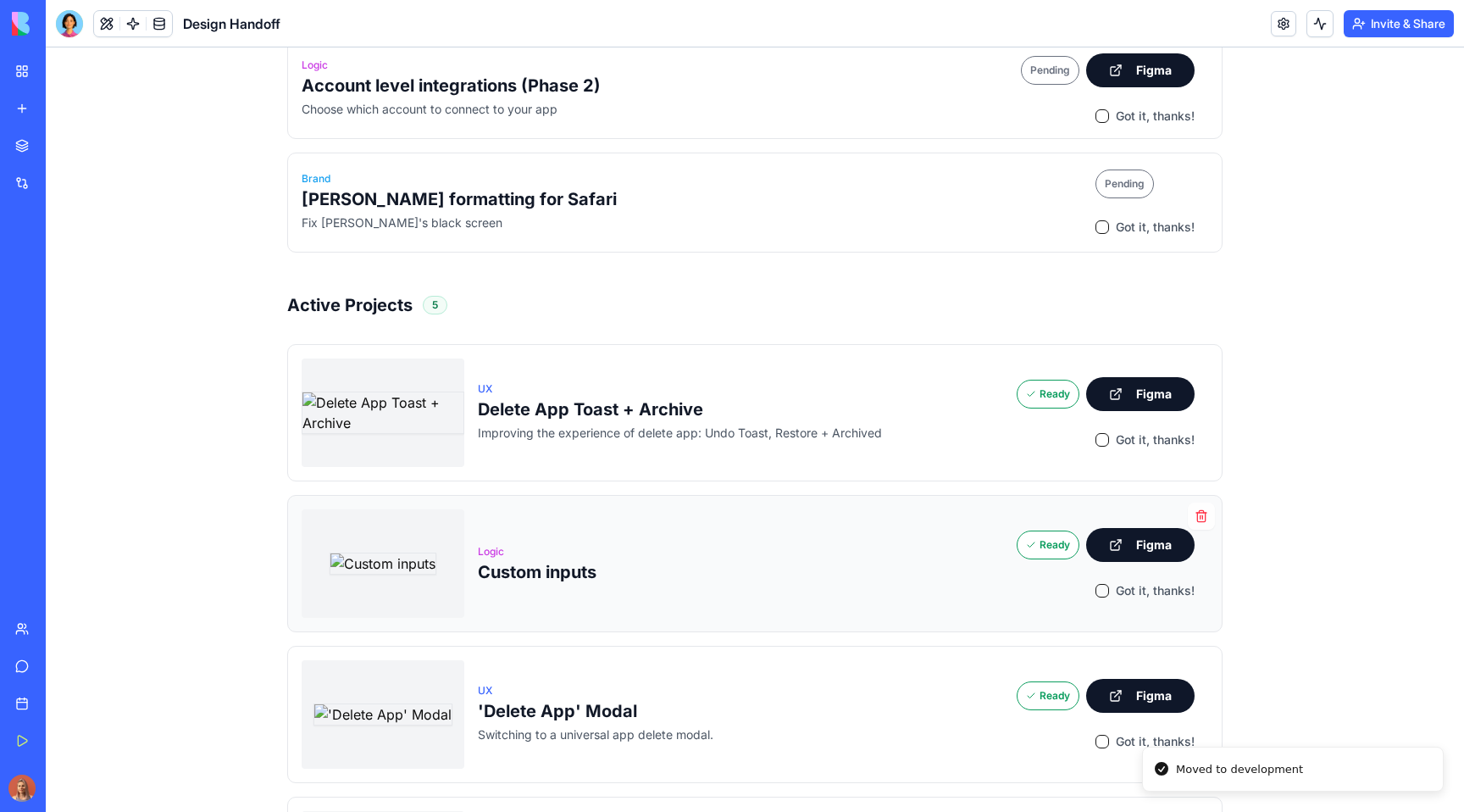
click at [1103, 584] on button "Got it, thanks!" at bounding box center [1102, 591] width 14 height 14
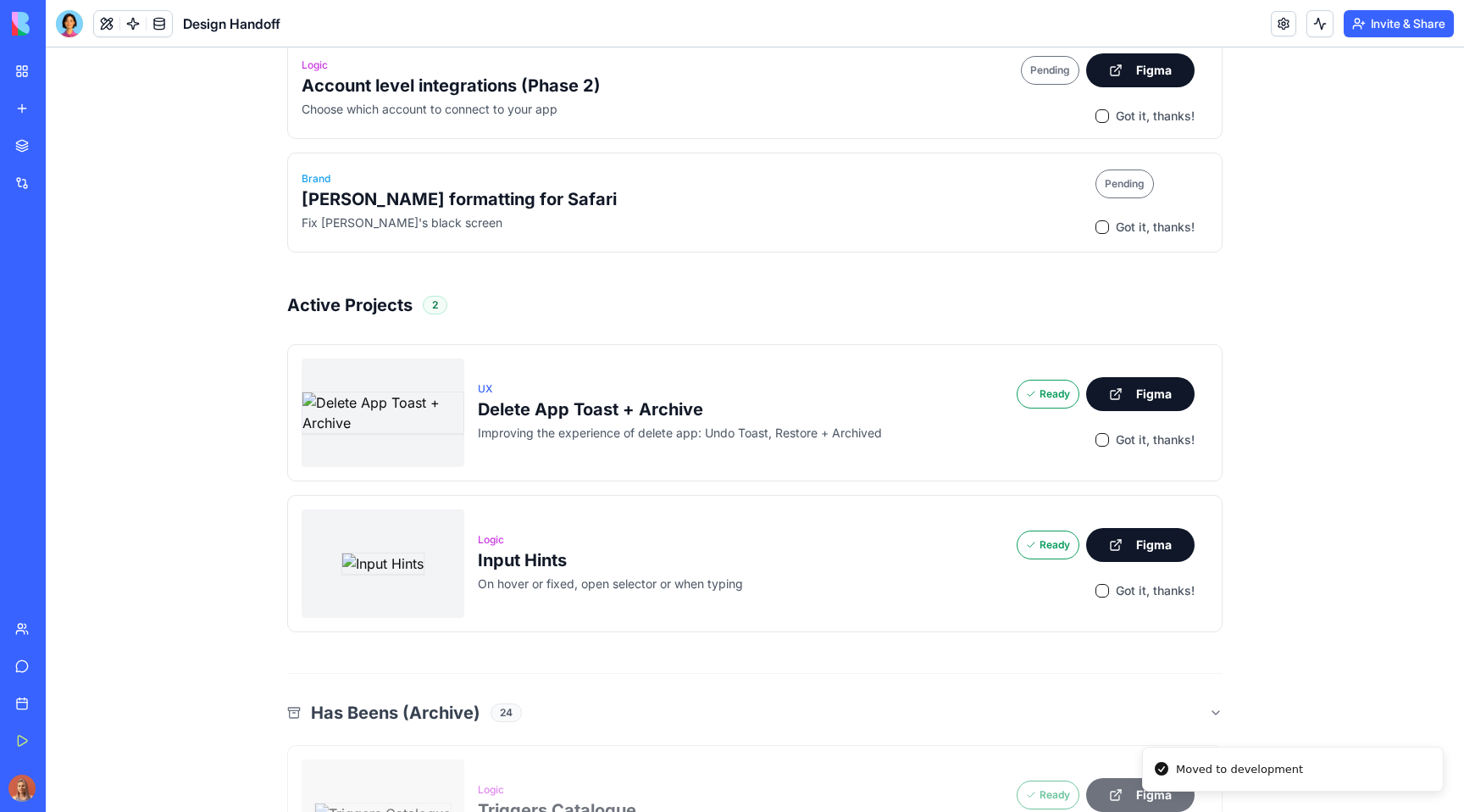
click at [1103, 584] on button "Got it, thanks!" at bounding box center [1102, 591] width 14 height 14
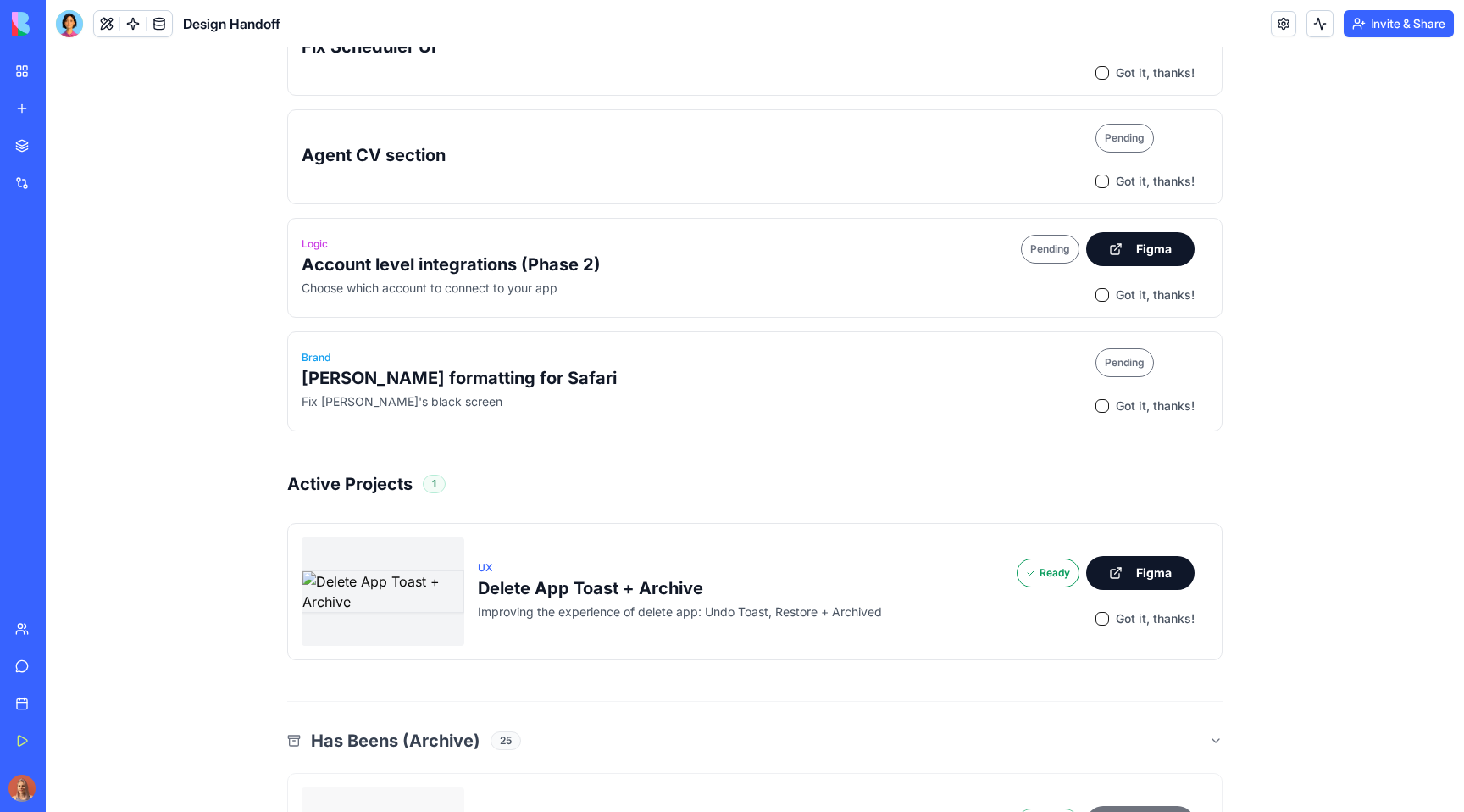
scroll to position [400, 0]
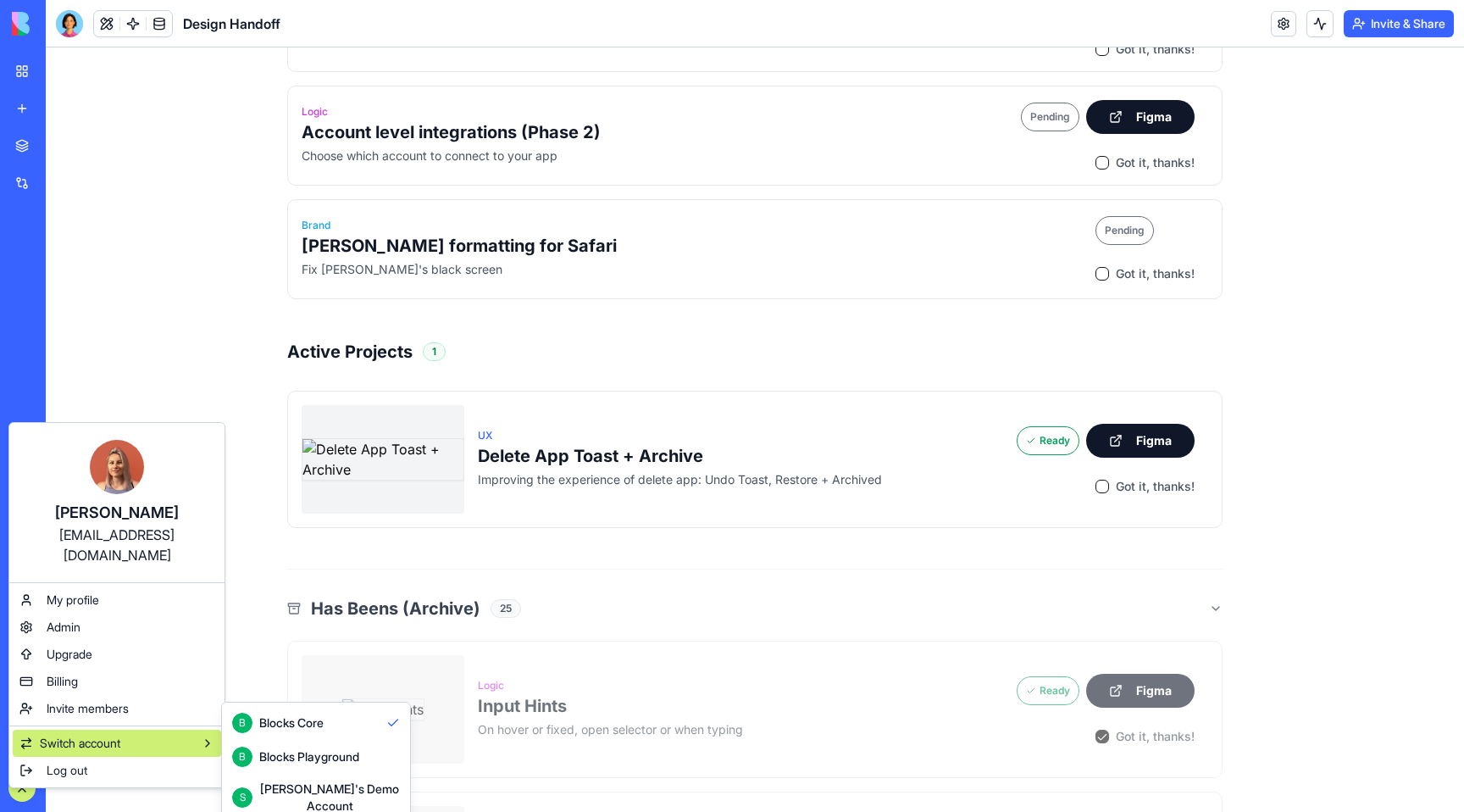
click at [328, 762] on div "Blocks Playground" at bounding box center [309, 756] width 100 height 17
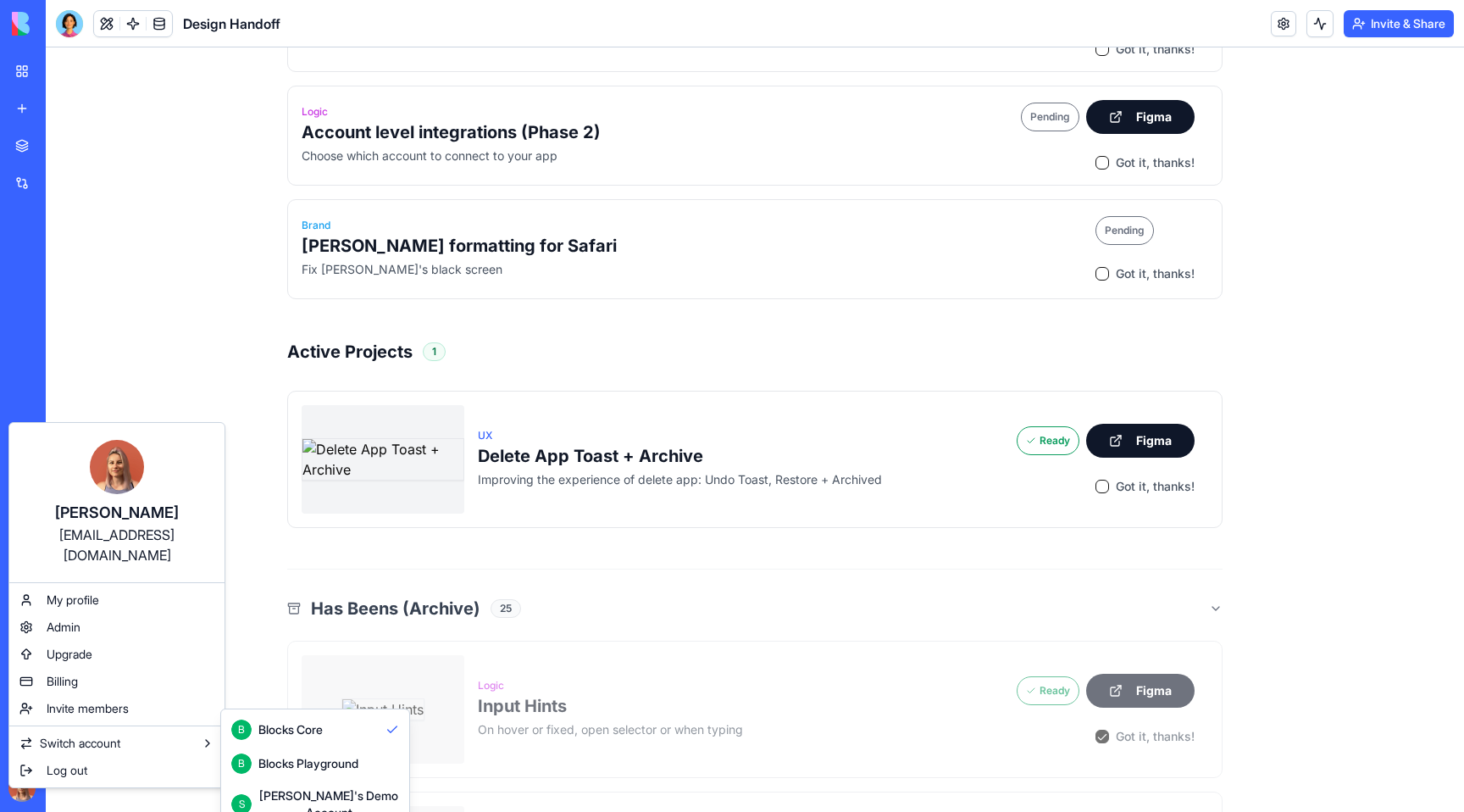
scroll to position [45, 0]
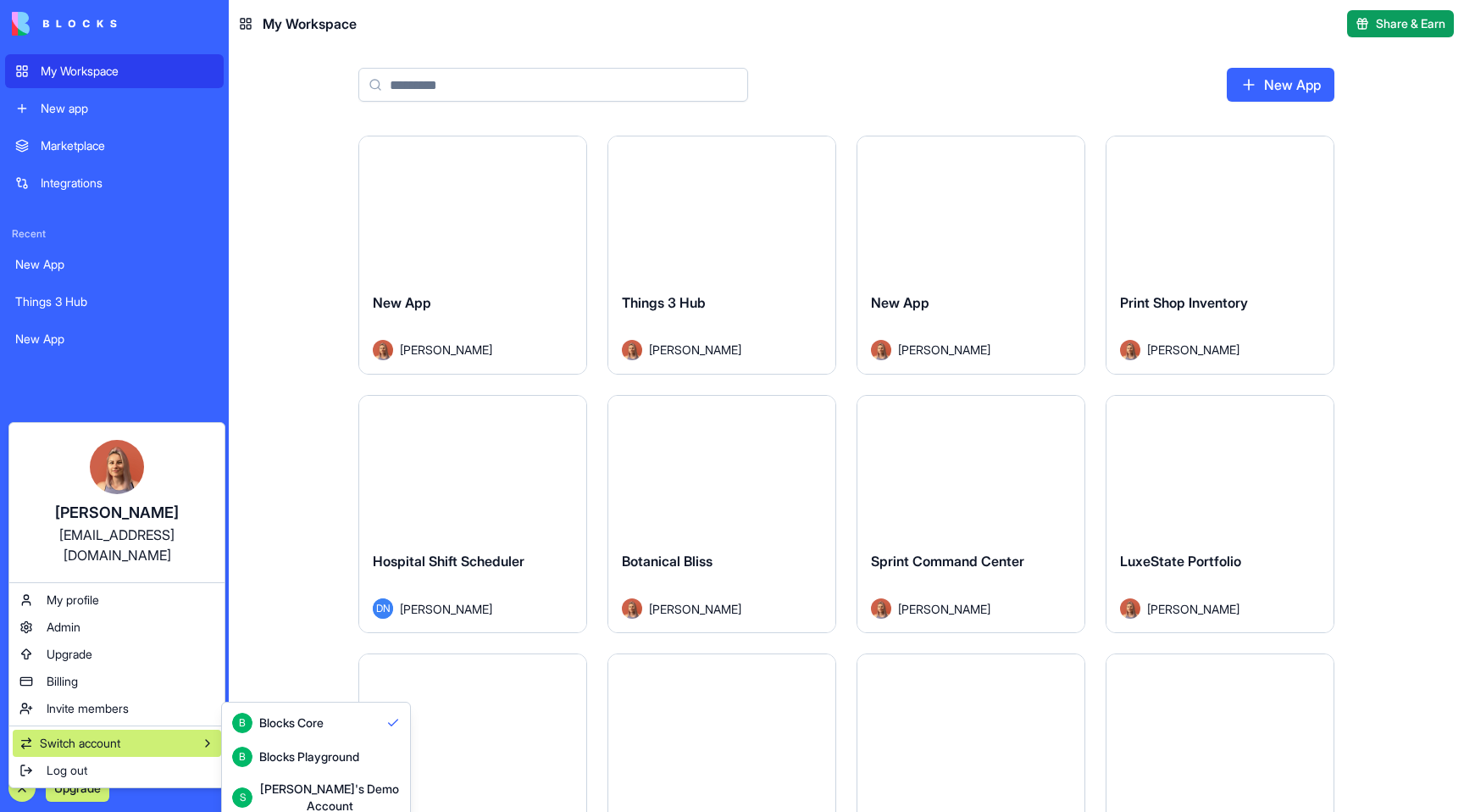
click at [354, 762] on div "Blocks Playground" at bounding box center [309, 756] width 100 height 17
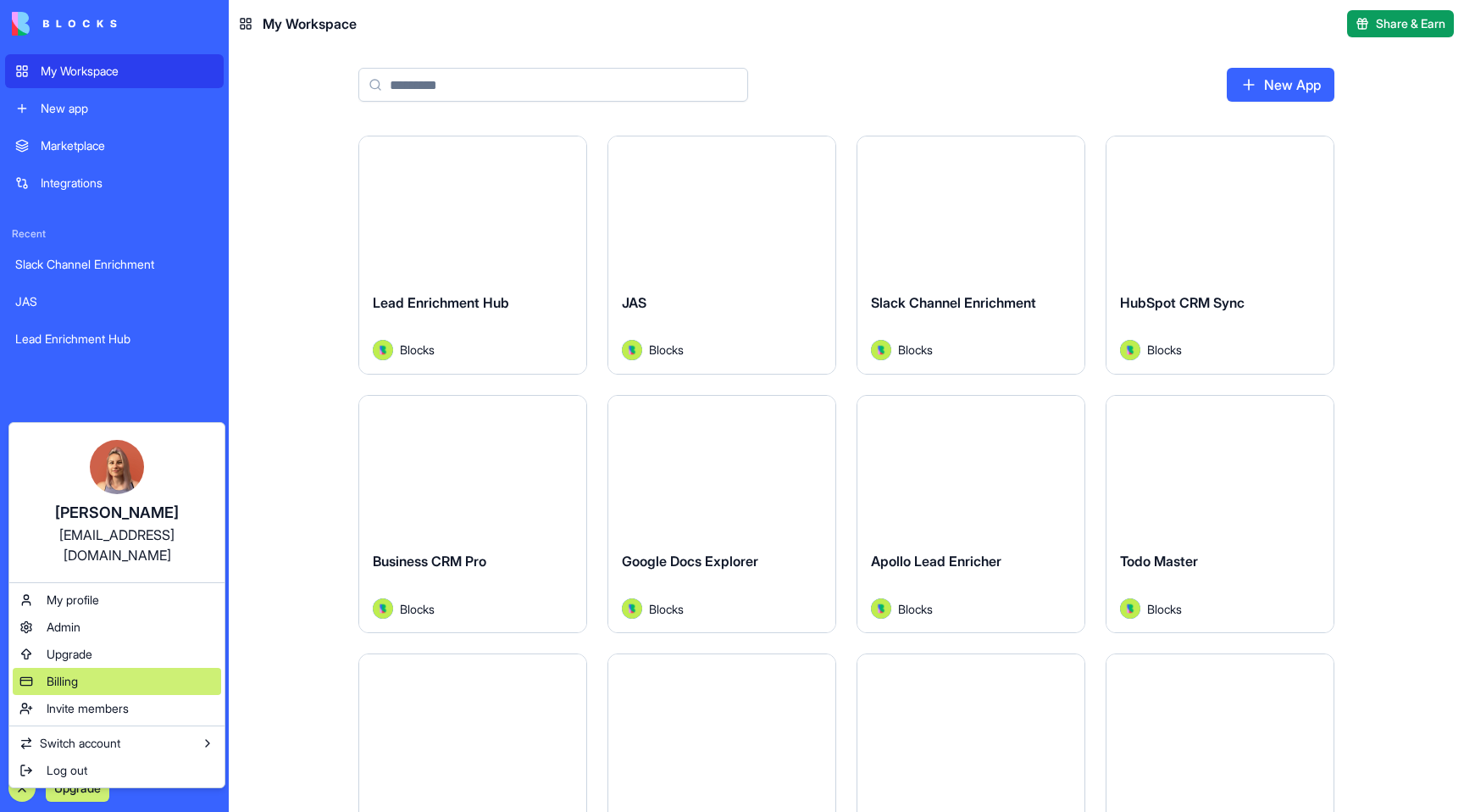
click at [121, 668] on div "Billing" at bounding box center [117, 681] width 208 height 27
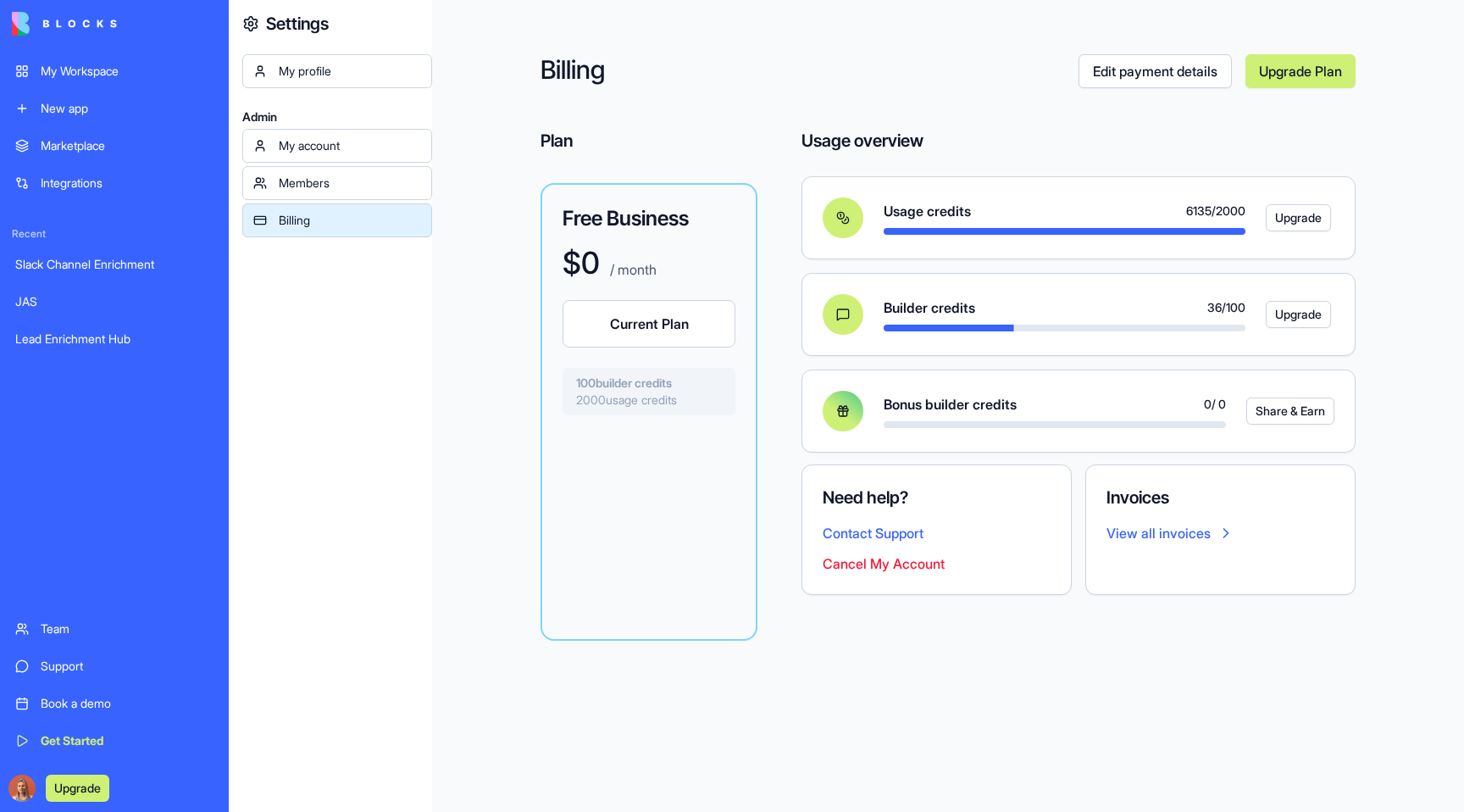
click at [616, 222] on h3 "Free Business" at bounding box center [649, 218] width 173 height 27
click at [515, 235] on div "Billing Edit payment details Upgrade Plan Plan Free Business $ 0 / month Curren…" at bounding box center [948, 406] width 1032 height 812
click at [106, 703] on div "Book a demo" at bounding box center [127, 703] width 173 height 17
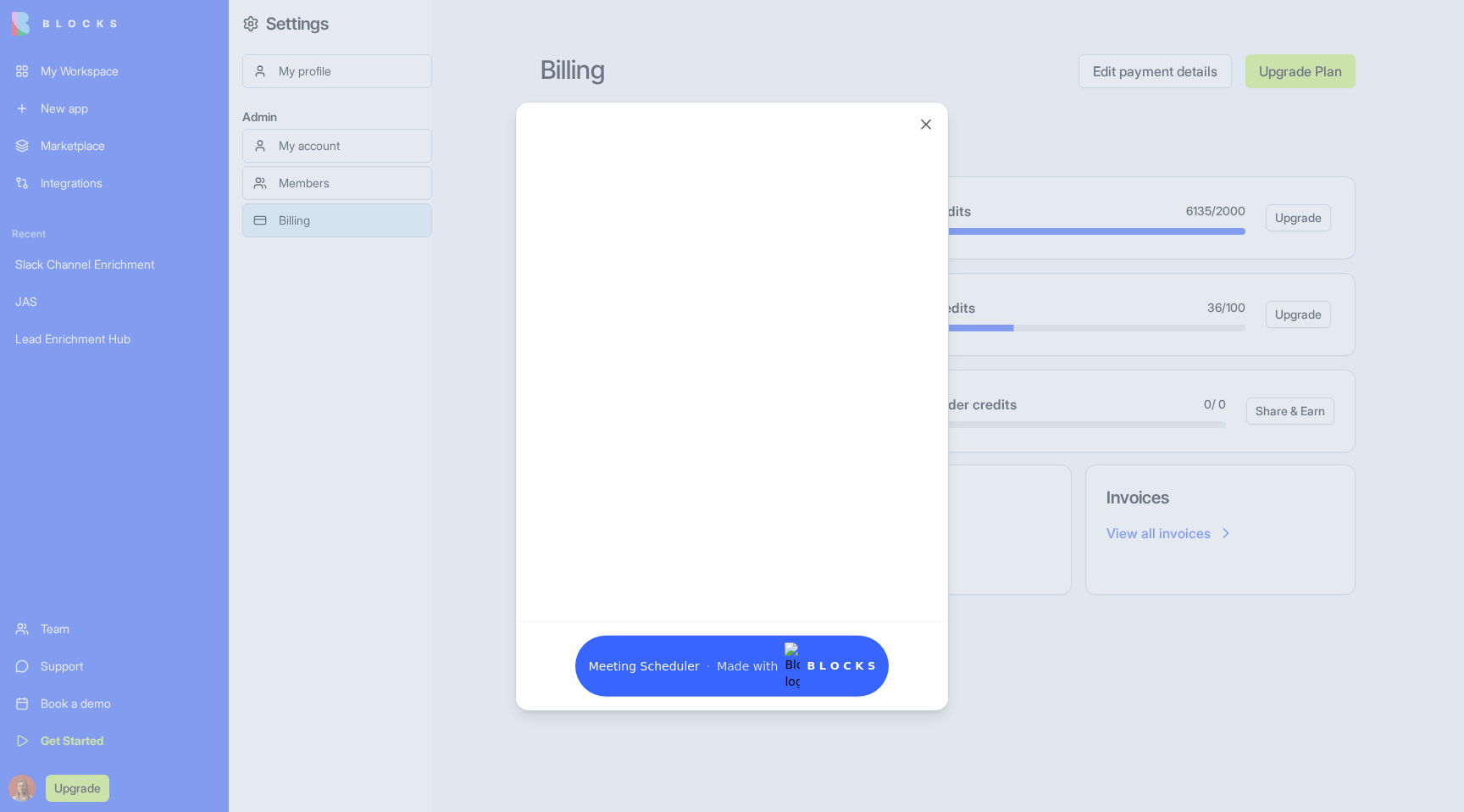
click at [208, 131] on div at bounding box center [732, 406] width 1464 height 812
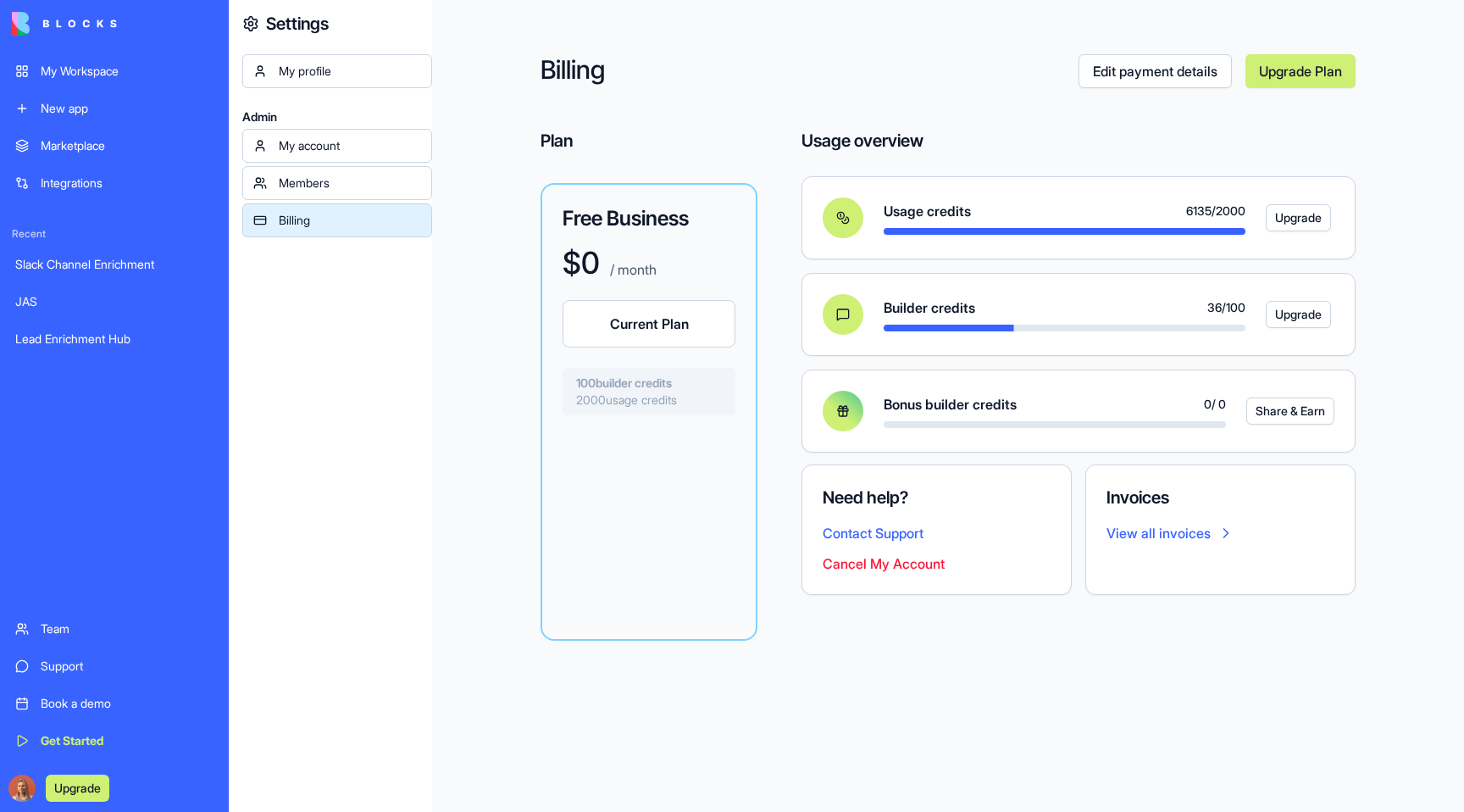
click at [100, 108] on div "New app" at bounding box center [127, 108] width 173 height 17
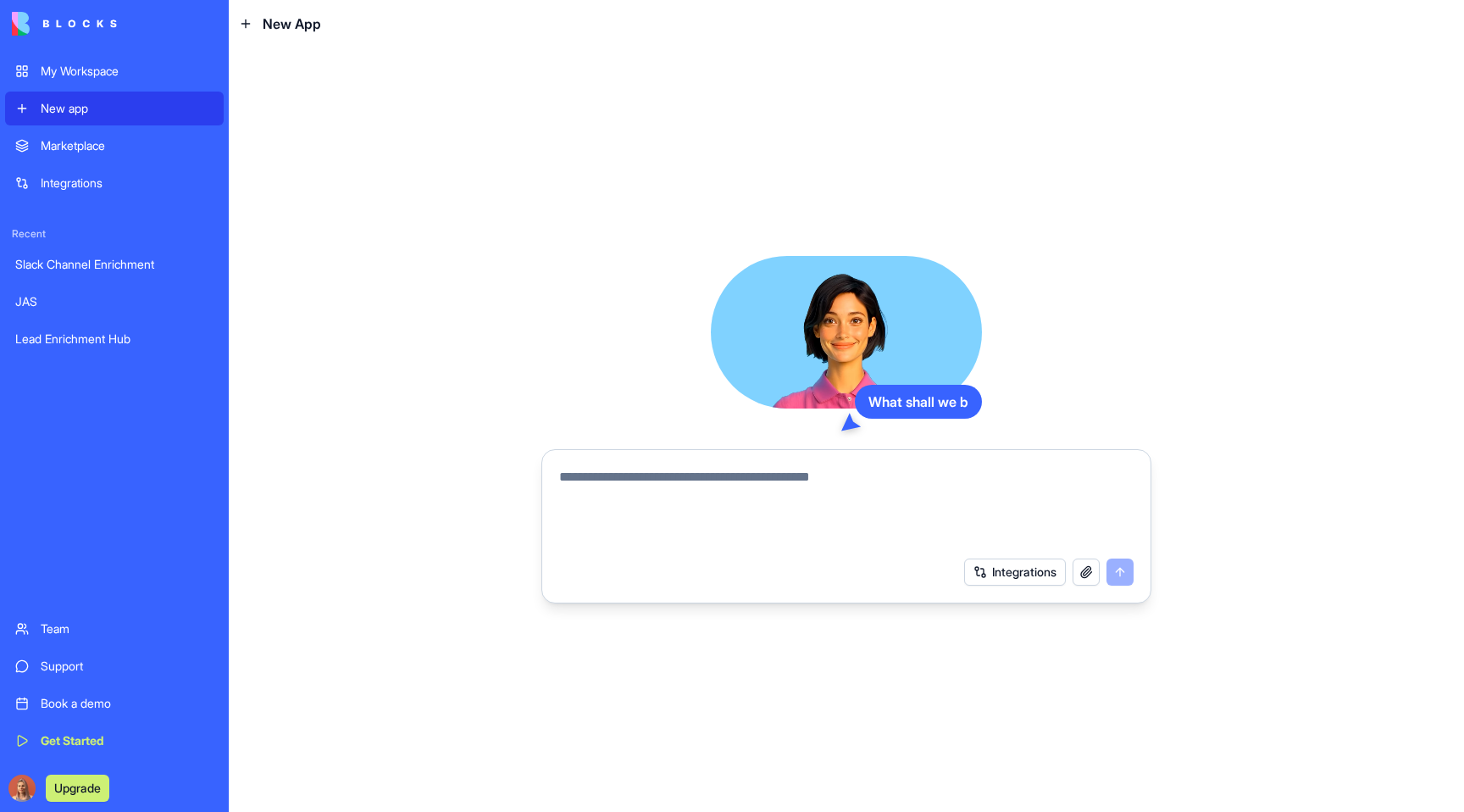
click at [612, 476] on textarea at bounding box center [846, 507] width 574 height 81
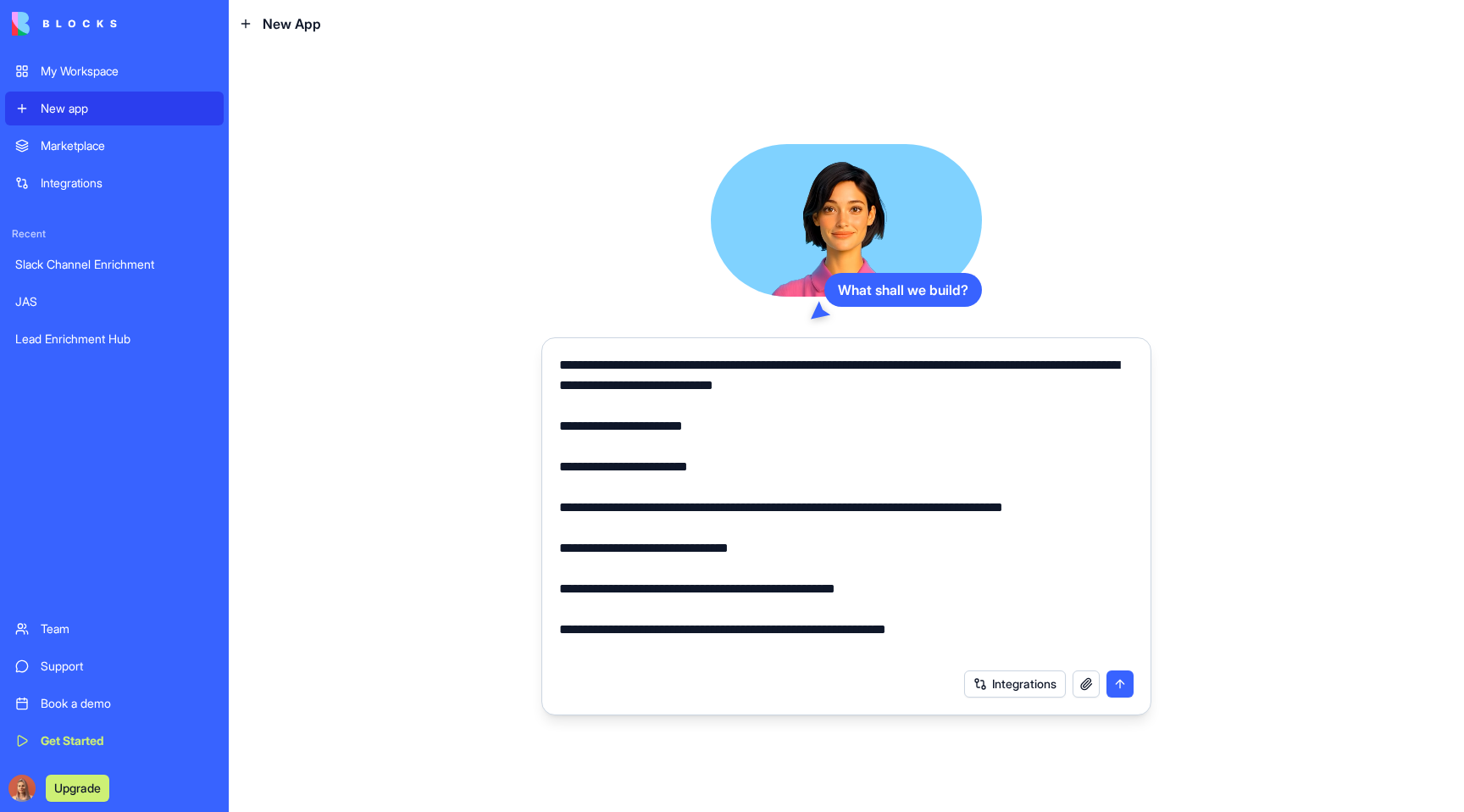
drag, startPoint x: 558, startPoint y: 367, endPoint x: 574, endPoint y: 474, distance: 107.8
click at [558, 367] on div at bounding box center [846, 502] width 595 height 315
click at [560, 357] on textarea at bounding box center [846, 507] width 574 height 305
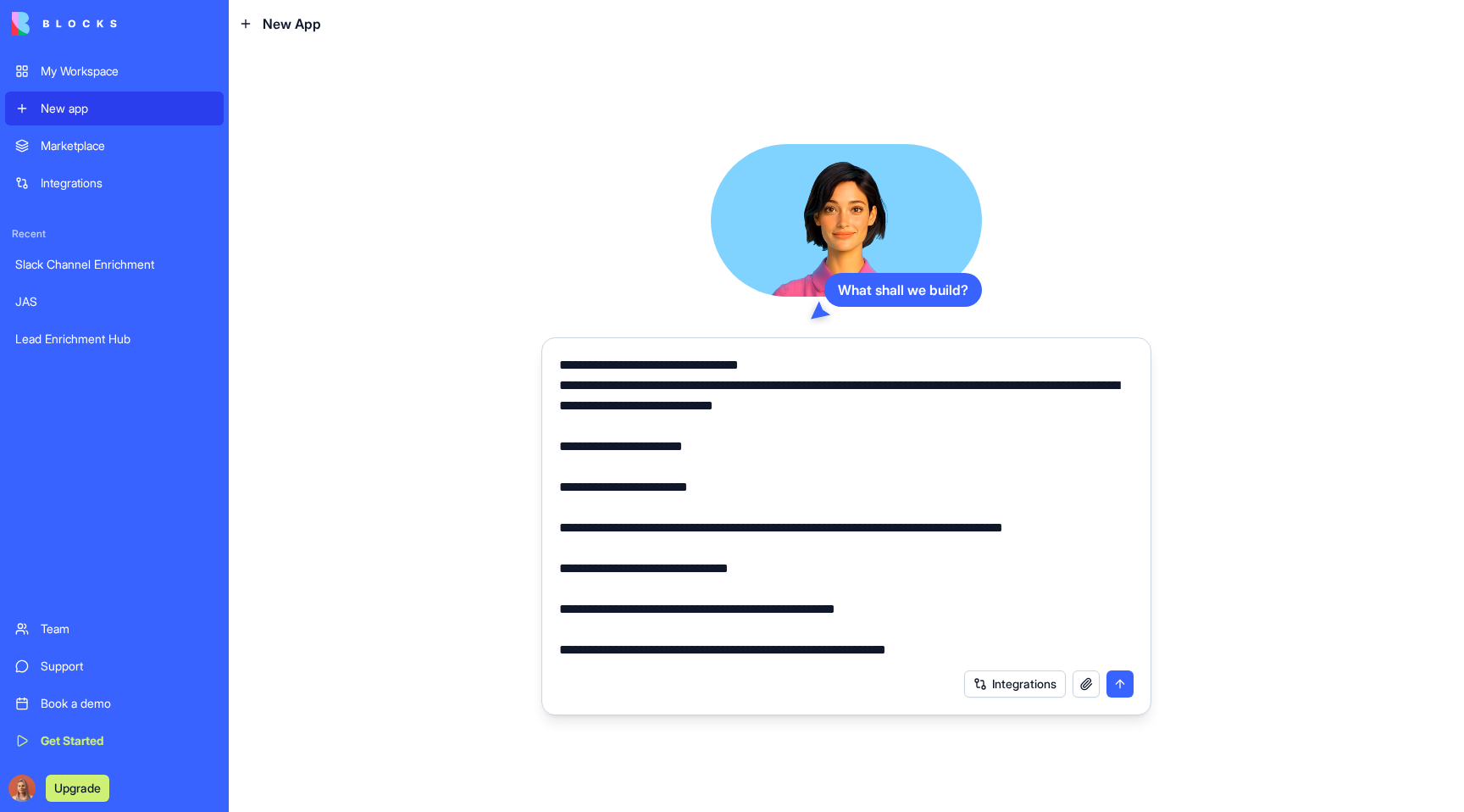
type textarea "**********"
click at [1114, 679] on button "submit" at bounding box center [1119, 683] width 27 height 27
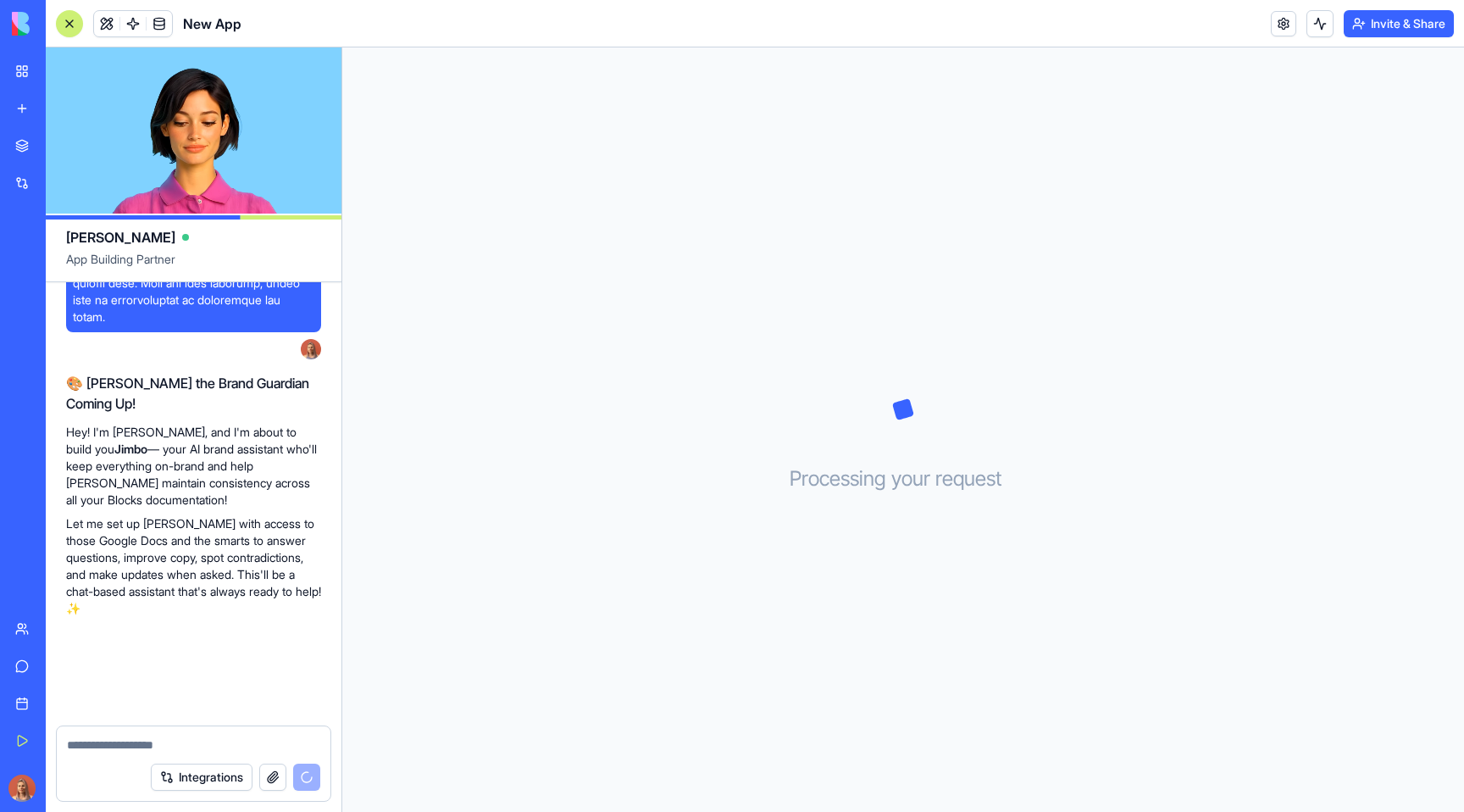
scroll to position [1045, 0]
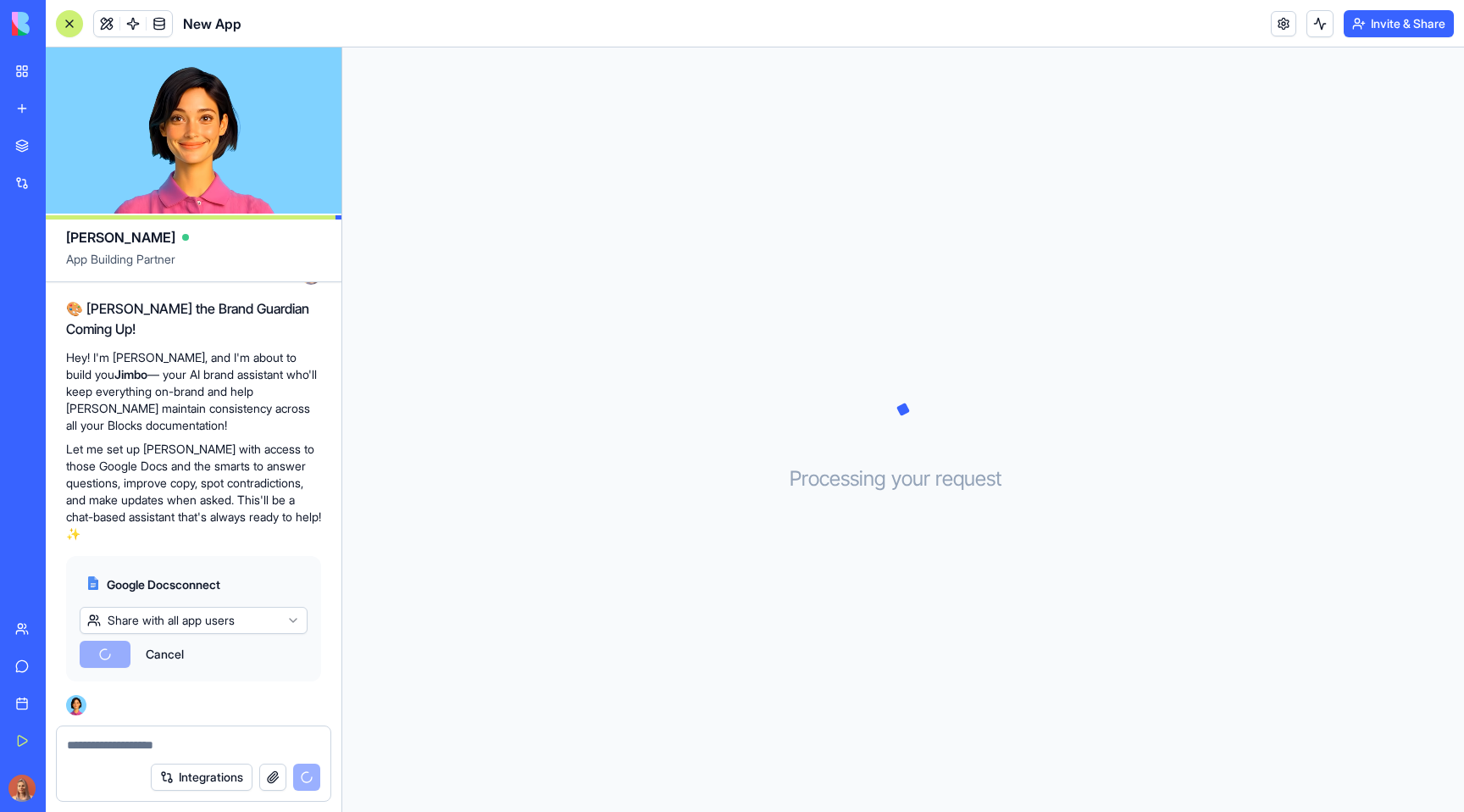
click at [248, 609] on html "My Workspace New app Marketplace Integrations Recent JAS Lead Enrichment Hub Ne…" at bounding box center [732, 406] width 1464 height 812
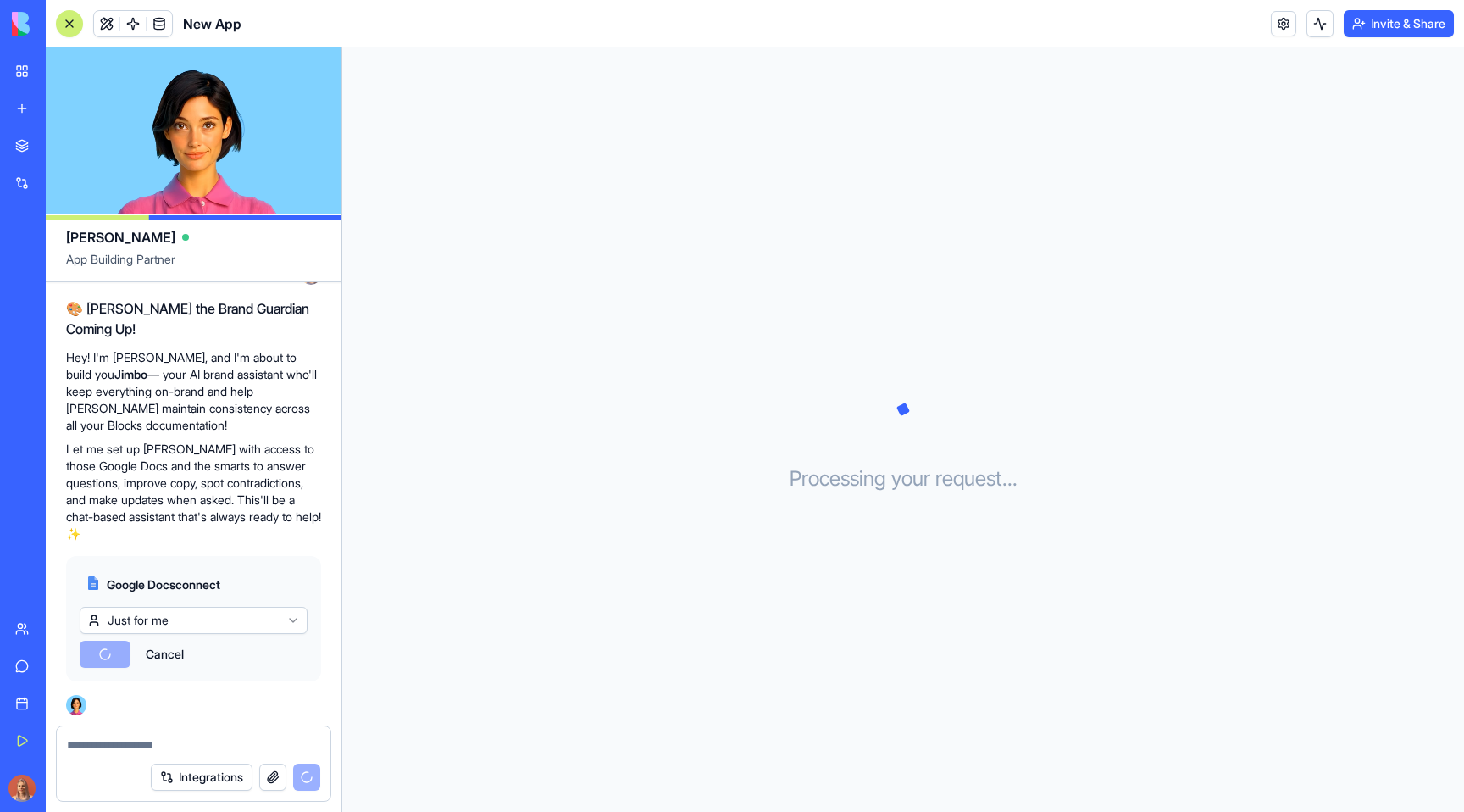
scroll to position [1183, 0]
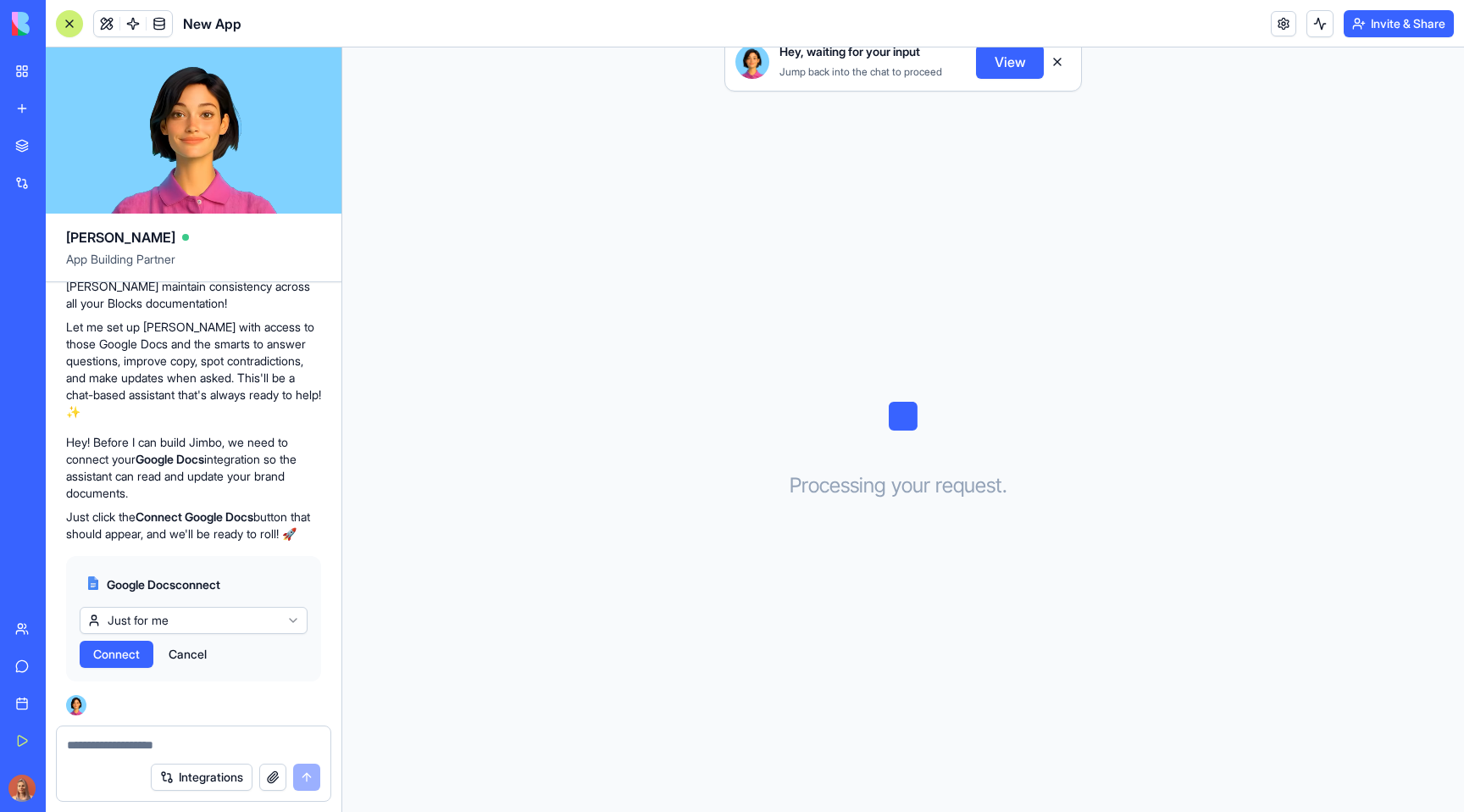
click at [106, 642] on button "Connect" at bounding box center [117, 653] width 74 height 27
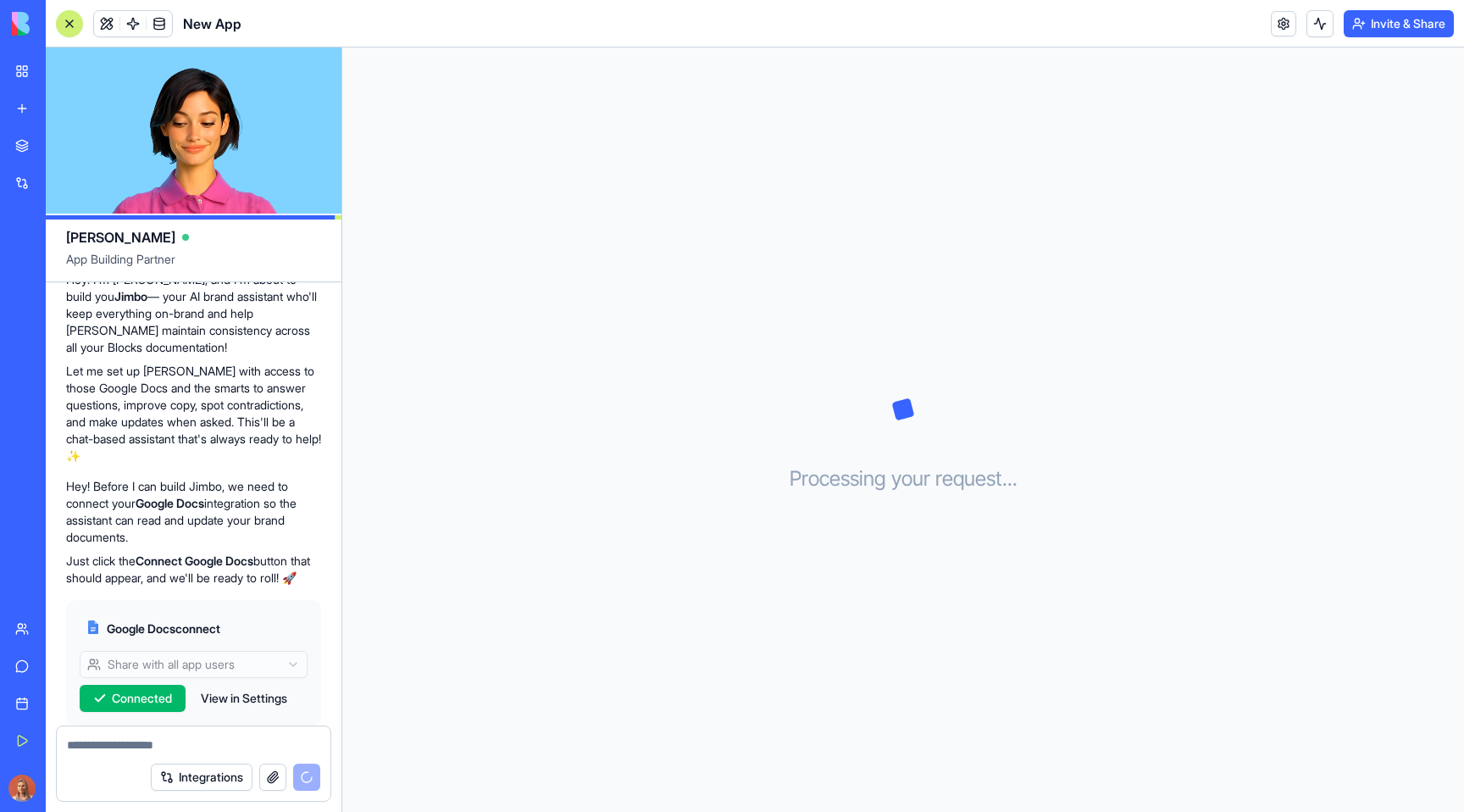
scroll to position [1248, 0]
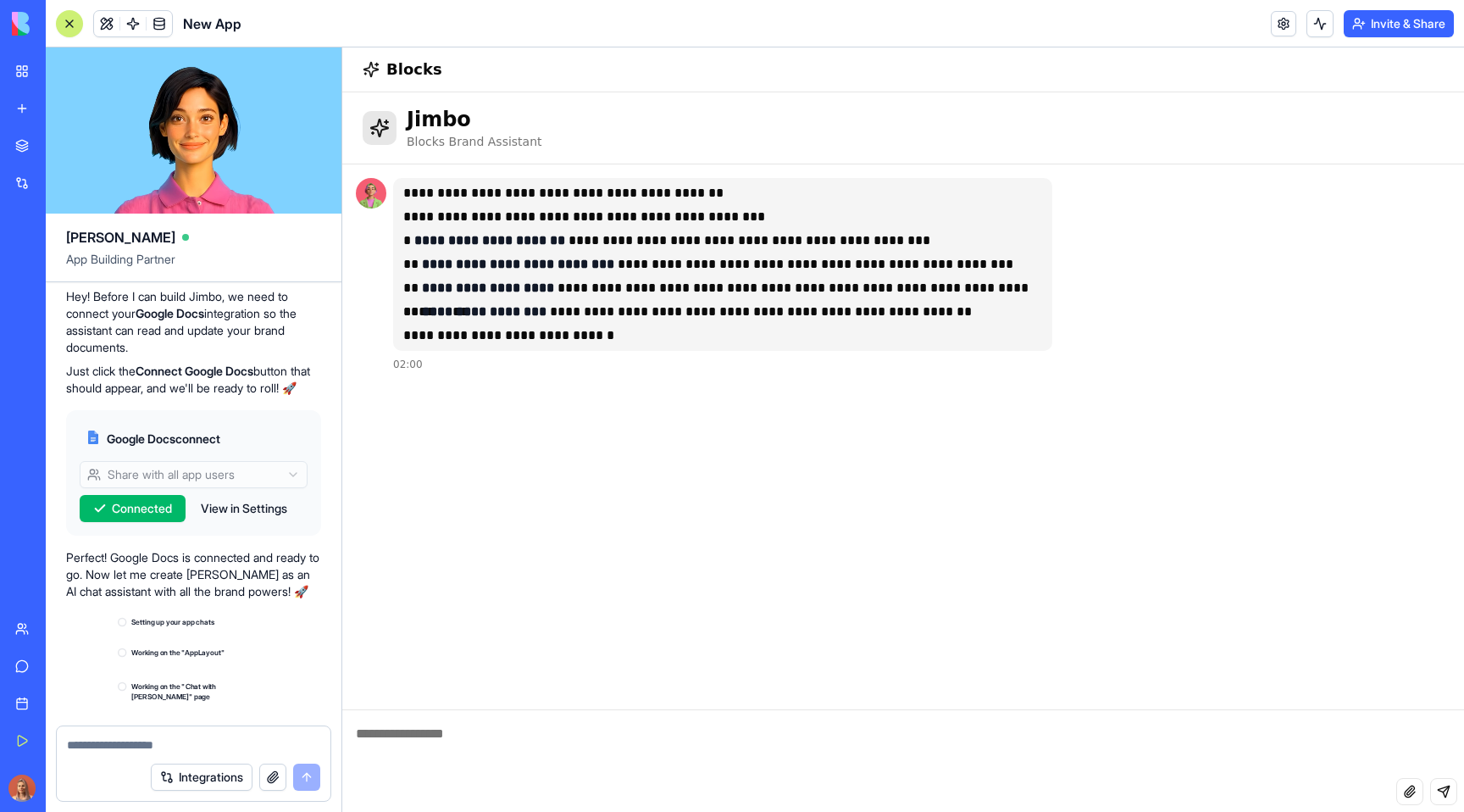
scroll to position [1868, 0]
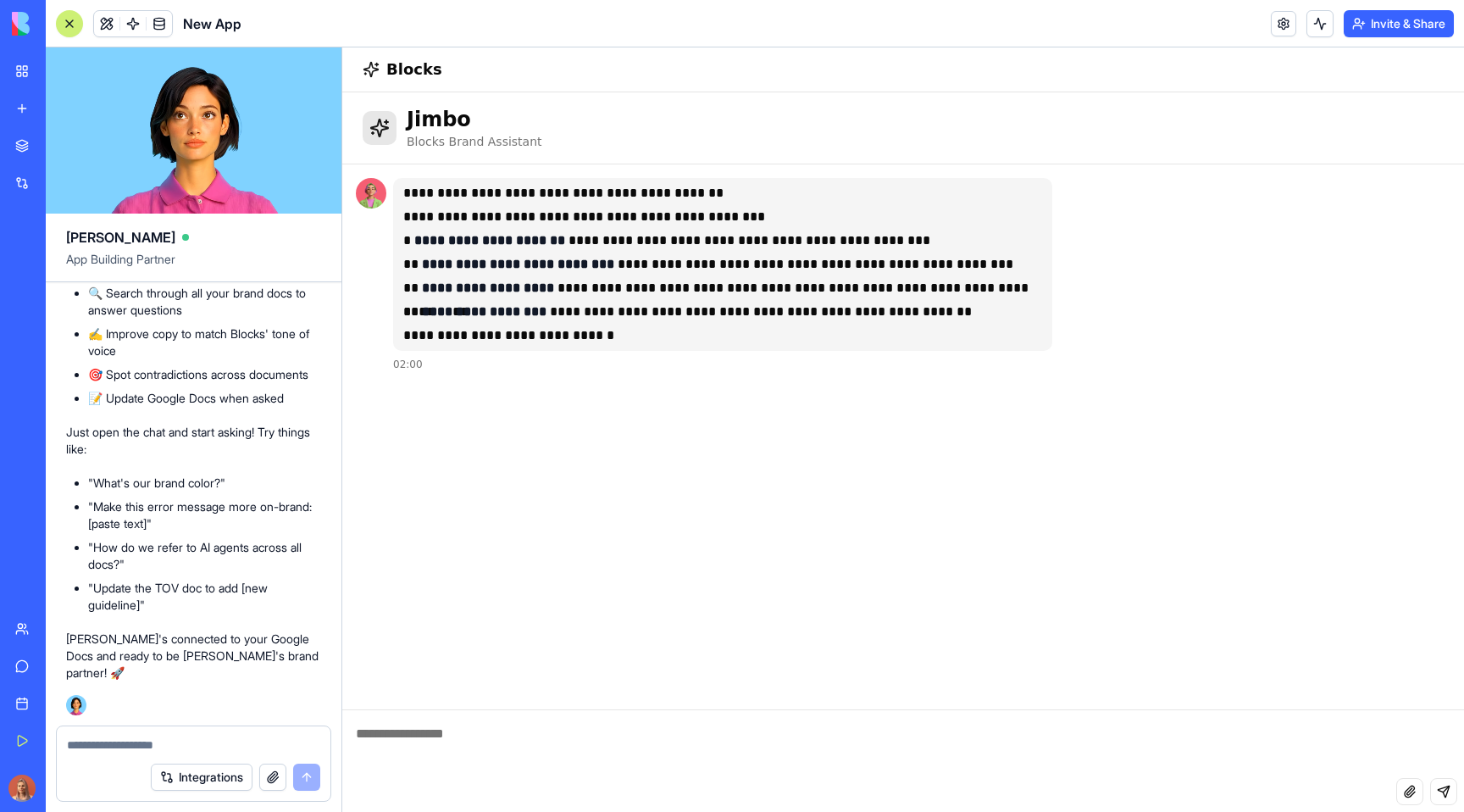
click at [35, 784] on div "Upgrade" at bounding box center [23, 787] width 36 height 47
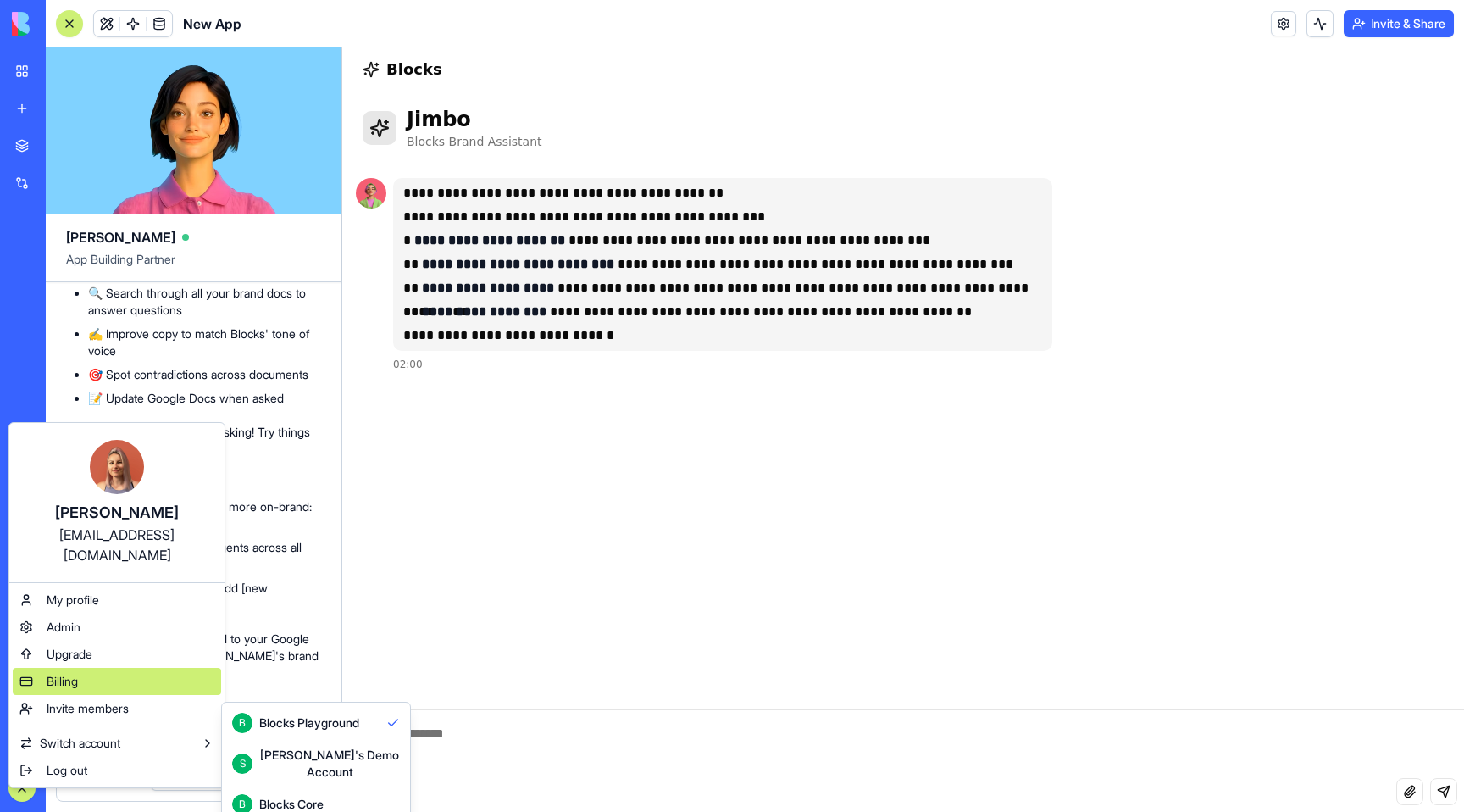
click at [97, 668] on div "Billing" at bounding box center [117, 681] width 208 height 27
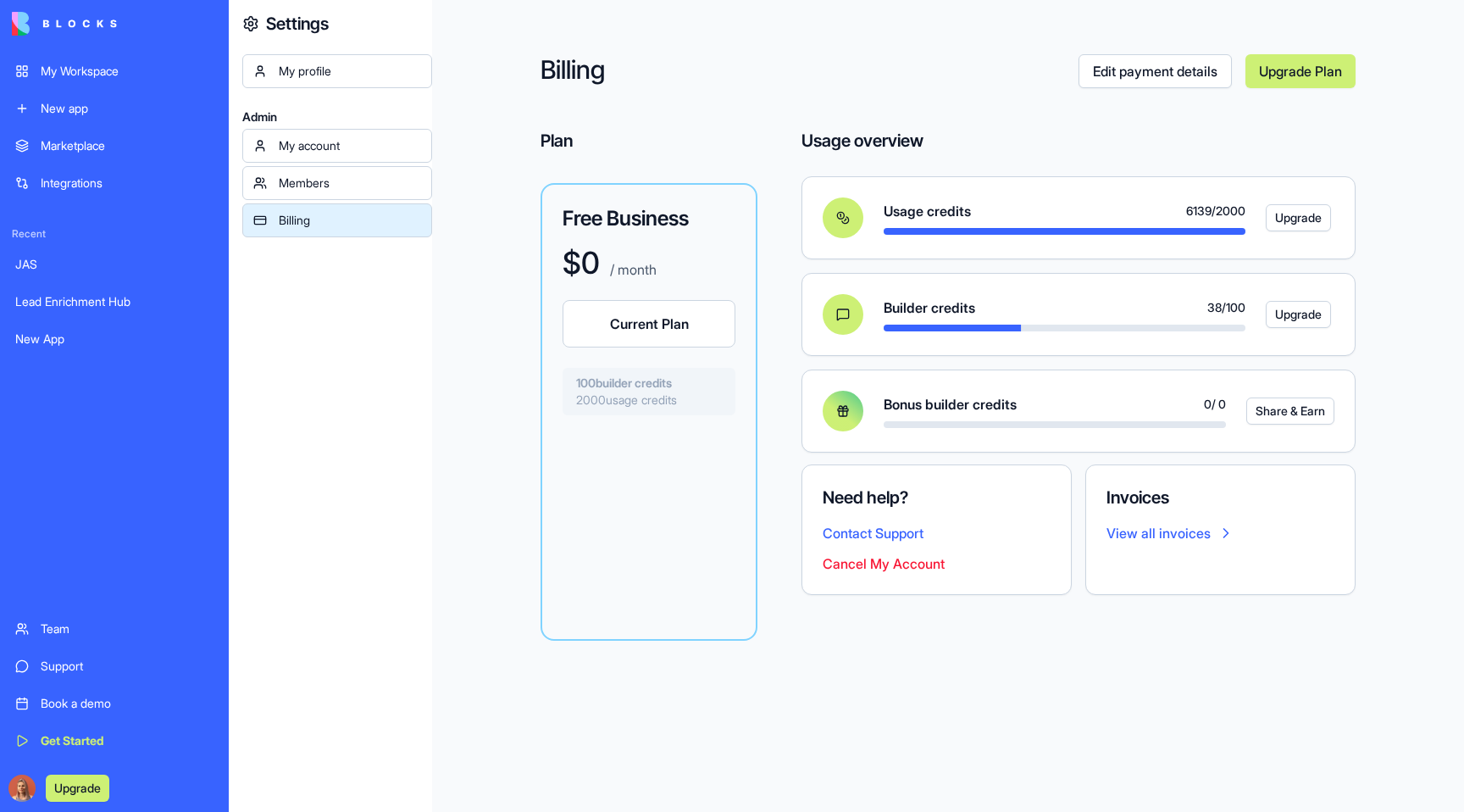
click at [867, 557] on button "Cancel My Account" at bounding box center [884, 563] width 122 height 20
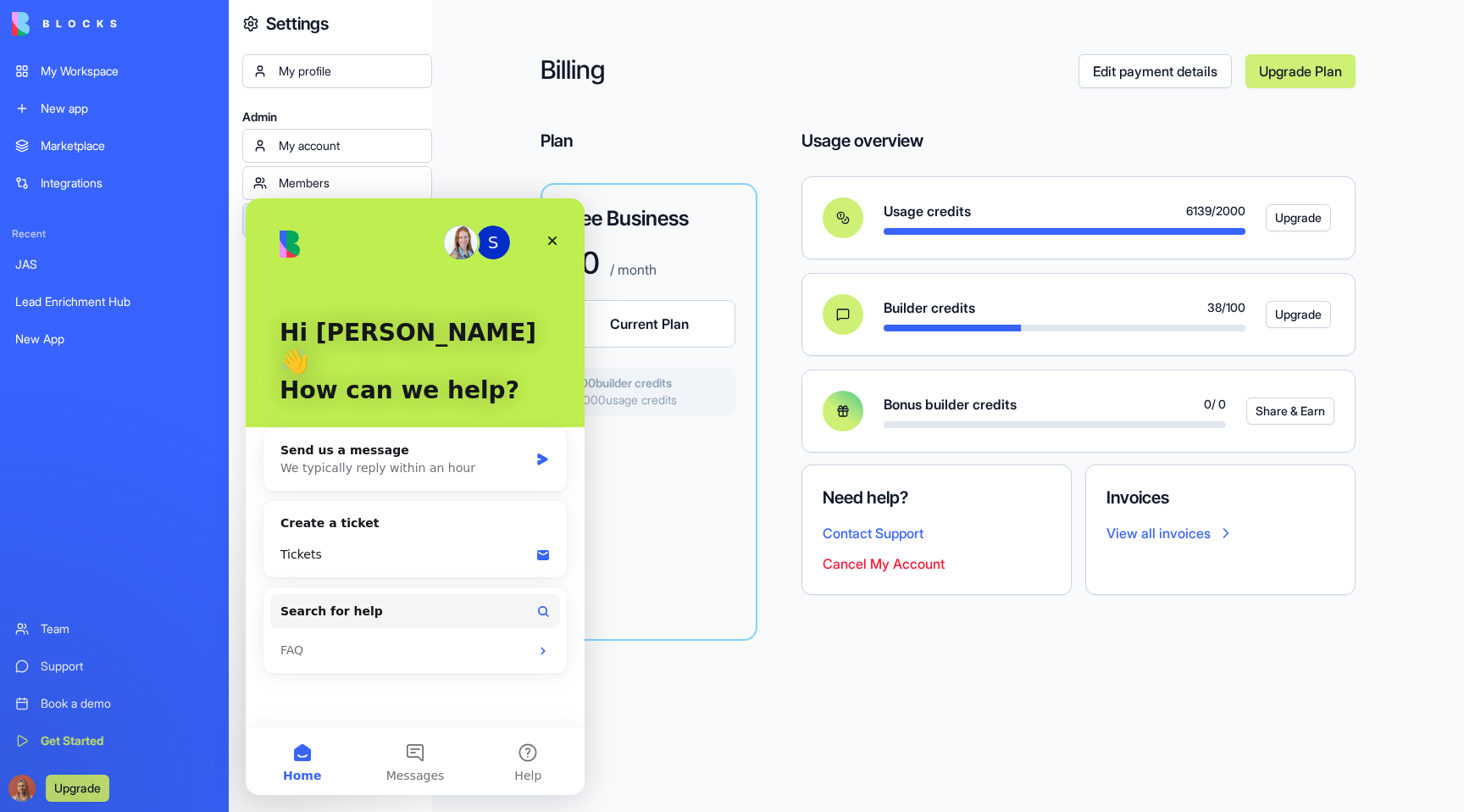
click at [673, 704] on div "Billing Edit payment details Upgrade Plan Plan Free Business $ 0 / month Curren…" at bounding box center [948, 406] width 1032 height 812
click at [555, 236] on icon "Close" at bounding box center [553, 241] width 14 height 14
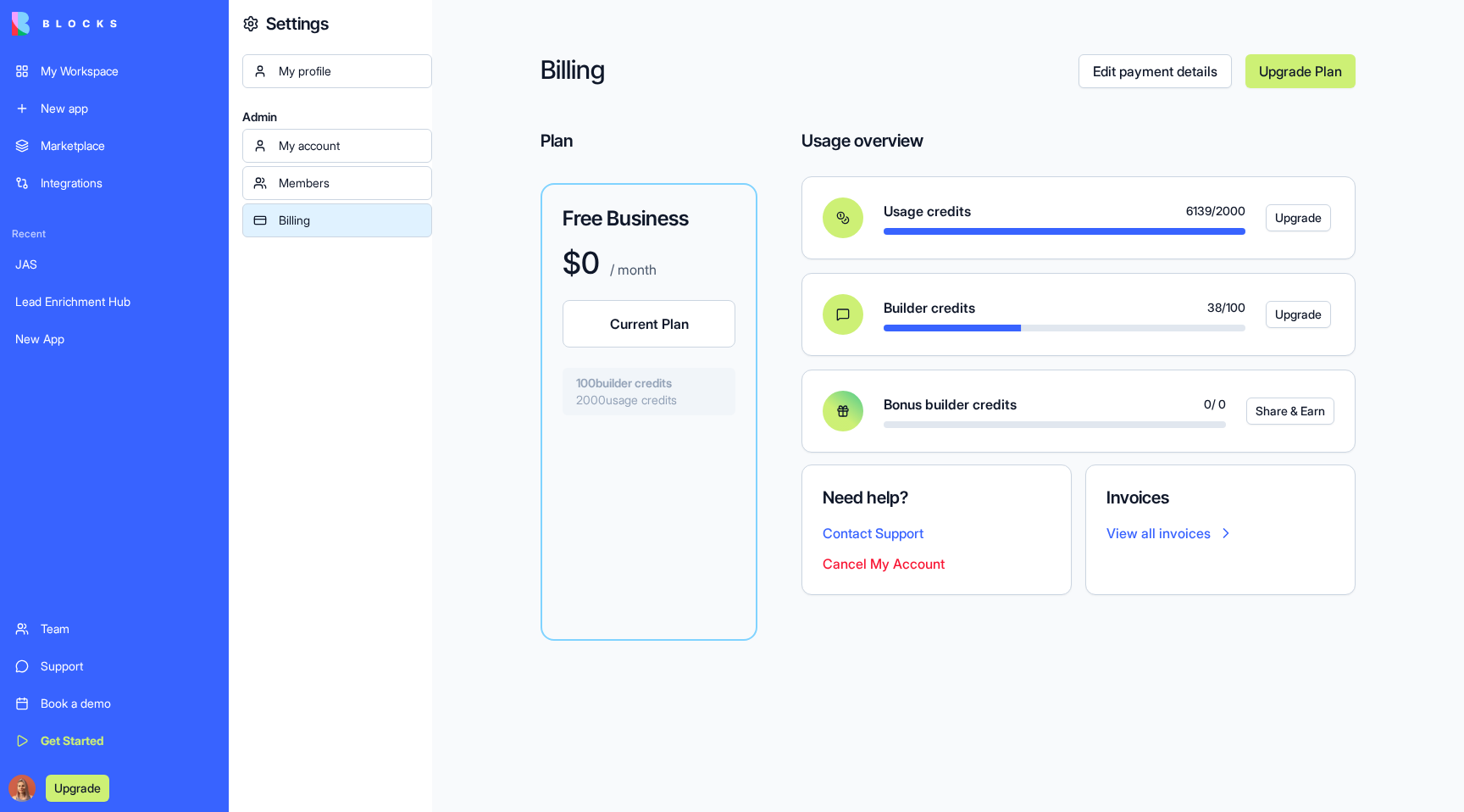
click at [791, 674] on div "Billing Edit payment details Upgrade Plan Plan Free Business $ 0 / month Curren…" at bounding box center [948, 406] width 1032 height 812
click at [319, 158] on link "My account" at bounding box center [337, 146] width 190 height 34
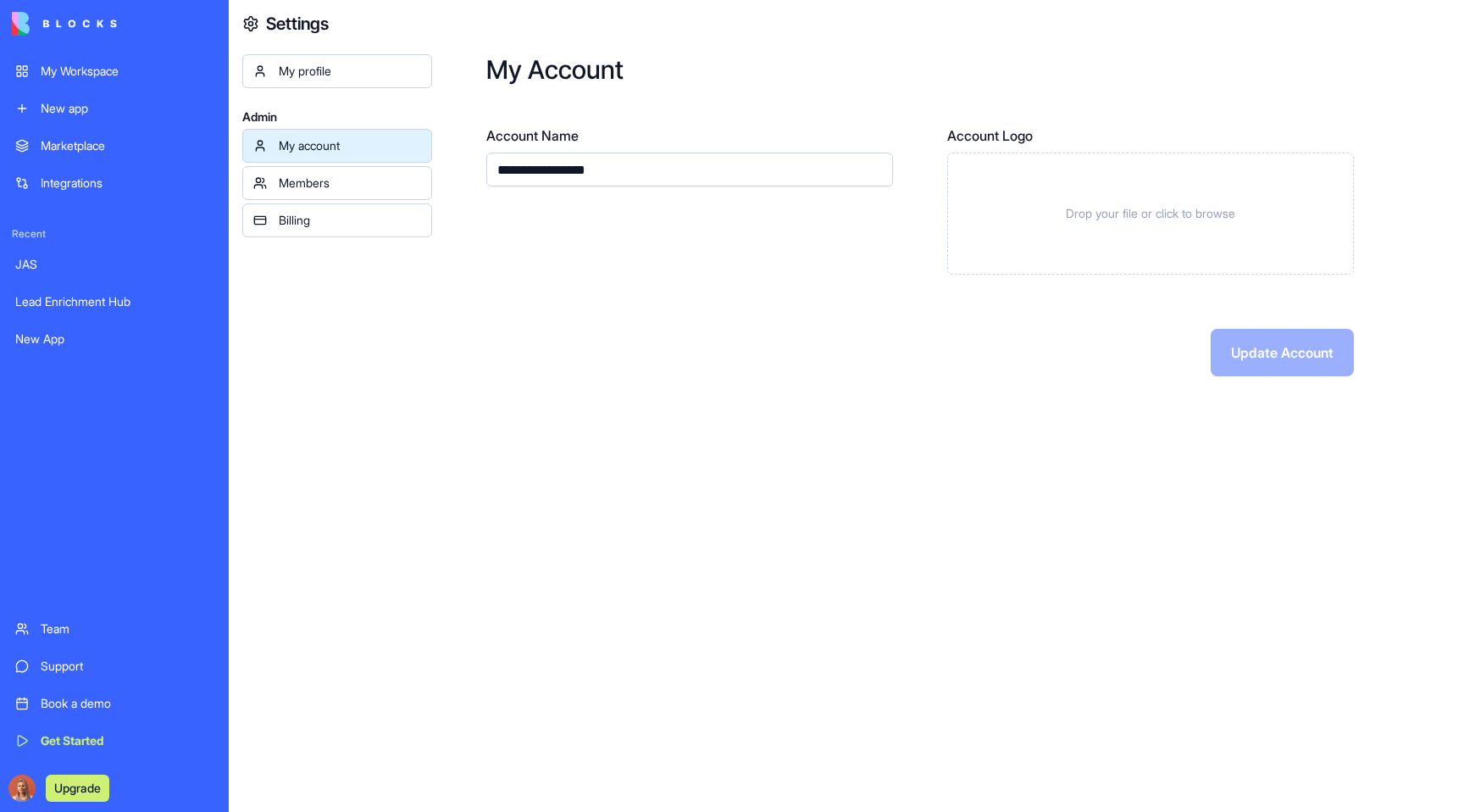
click at [315, 224] on div "Billing" at bounding box center [350, 220] width 142 height 17
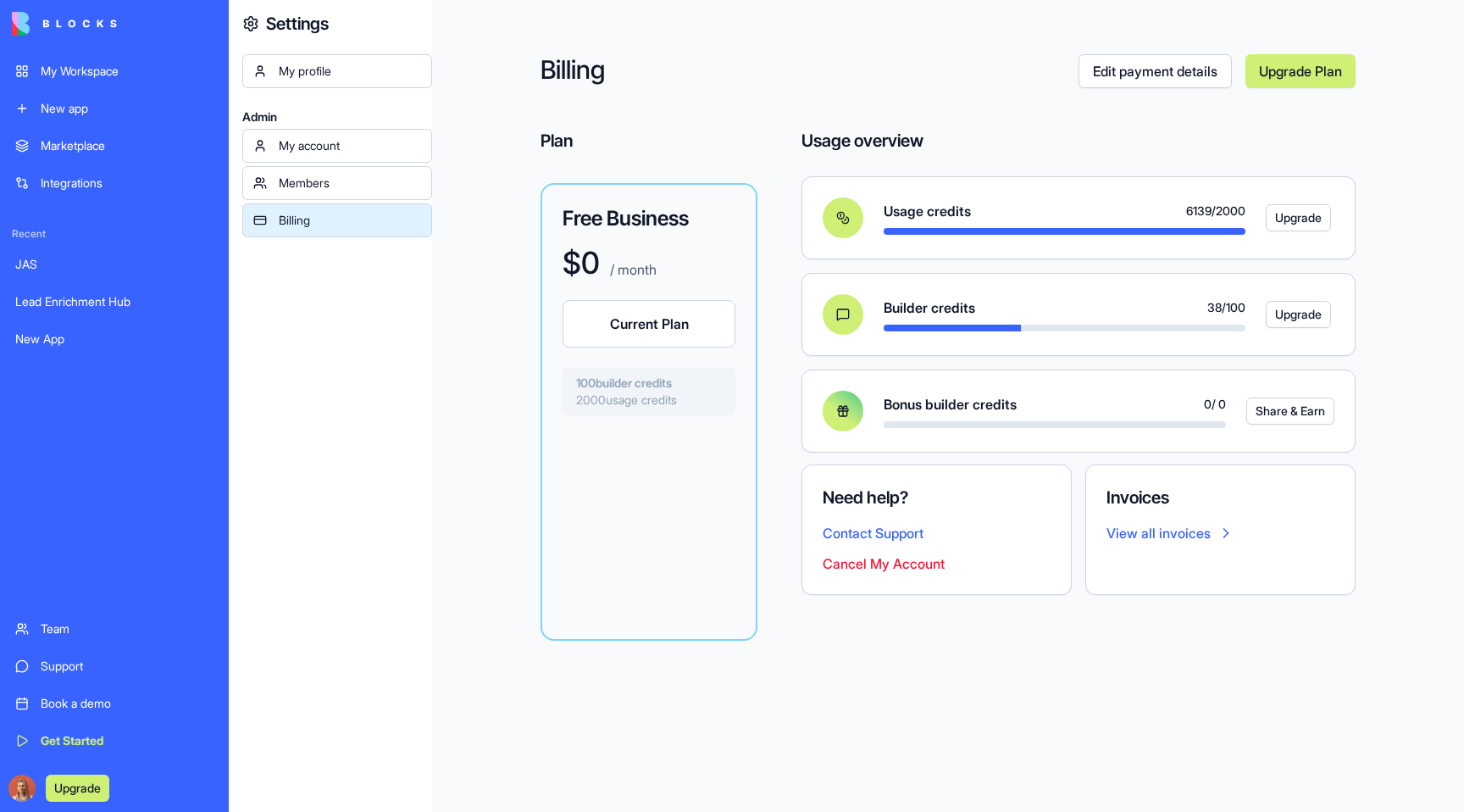
click at [350, 217] on div "Billing" at bounding box center [350, 220] width 142 height 17
click at [354, 189] on div "Members" at bounding box center [350, 183] width 142 height 17
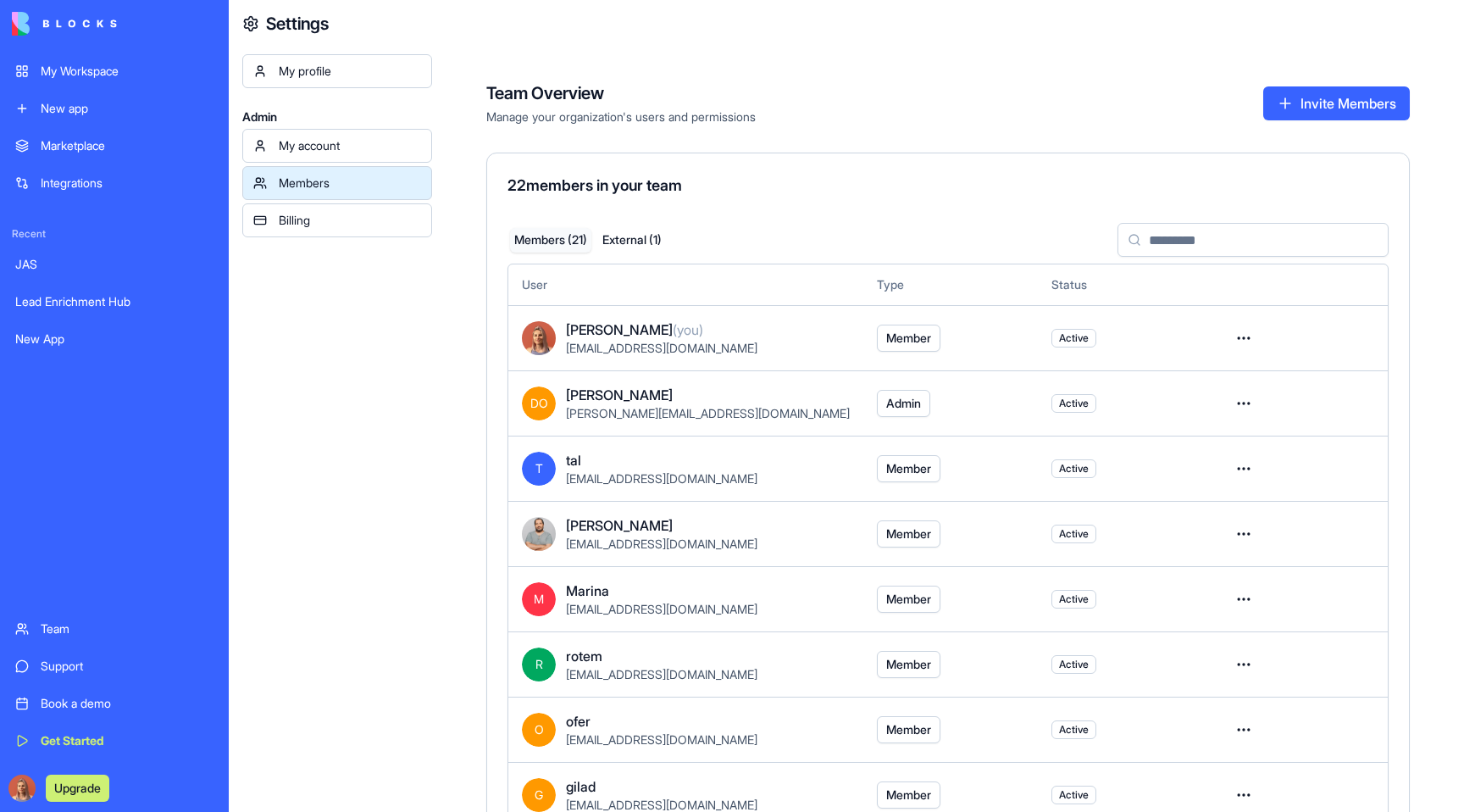
click at [352, 217] on div "Billing" at bounding box center [350, 220] width 142 height 17
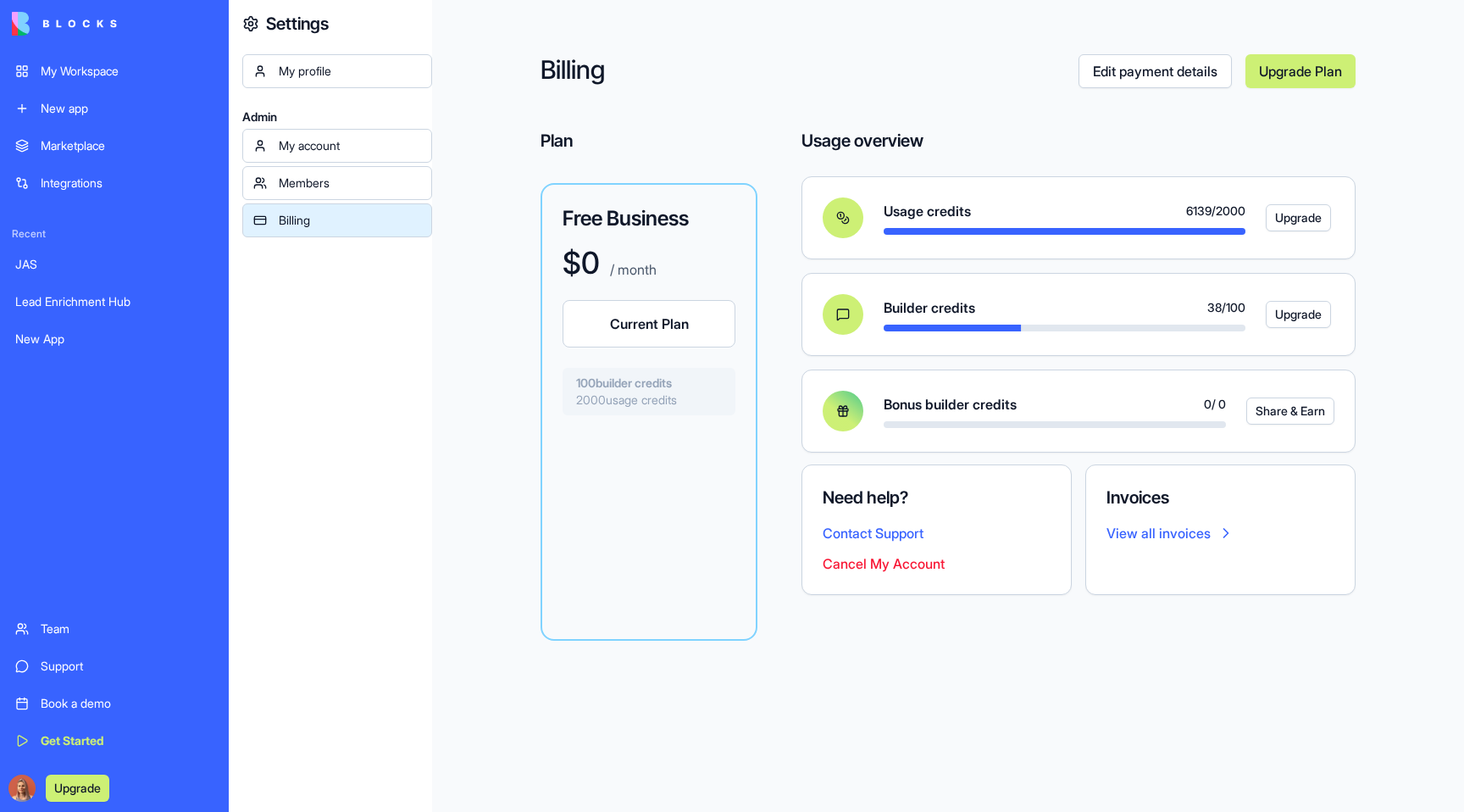
click at [311, 145] on div "My account" at bounding box center [350, 145] width 142 height 17
